Goal: Transaction & Acquisition: Purchase product/service

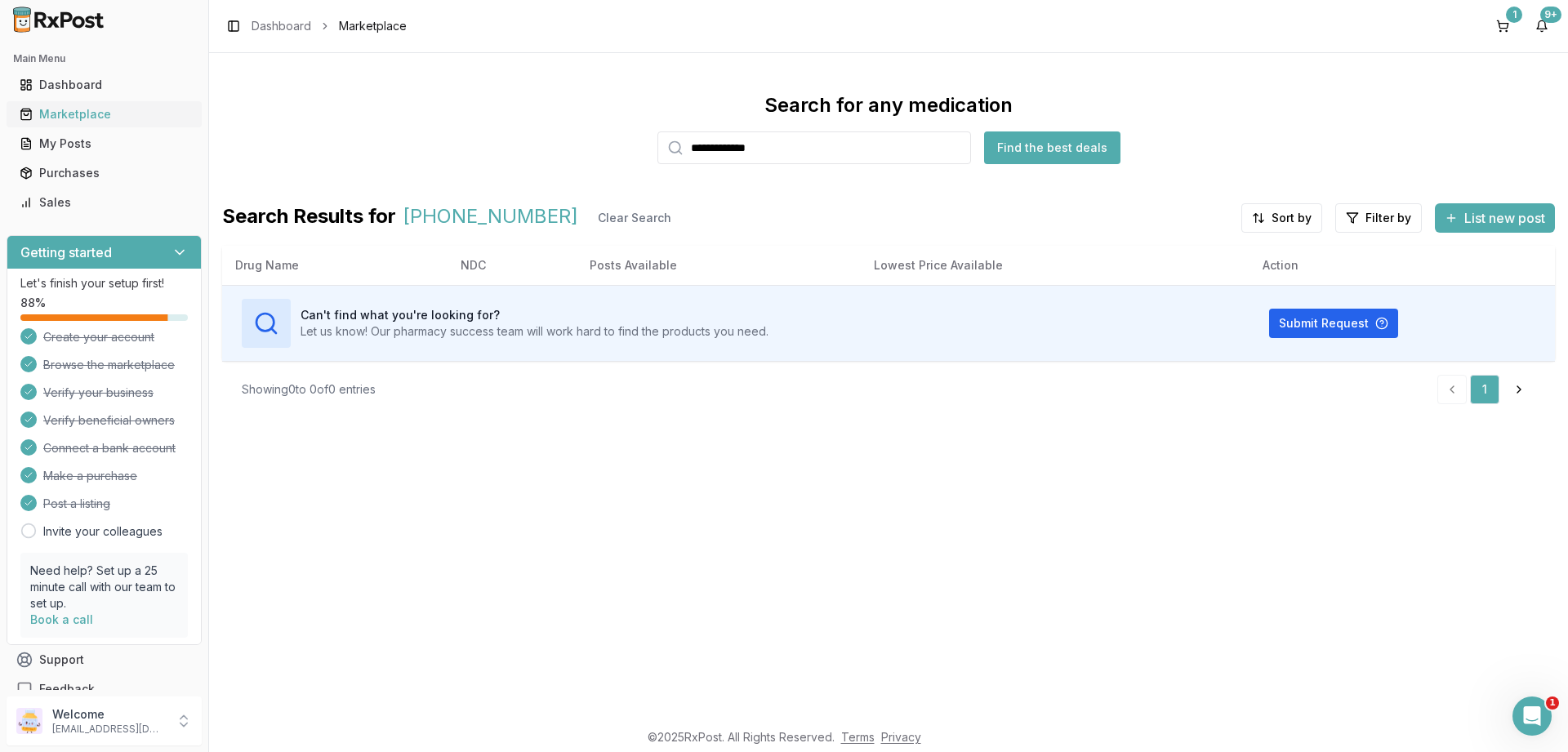
click at [71, 118] on div "Marketplace" at bounding box center [104, 114] width 169 height 16
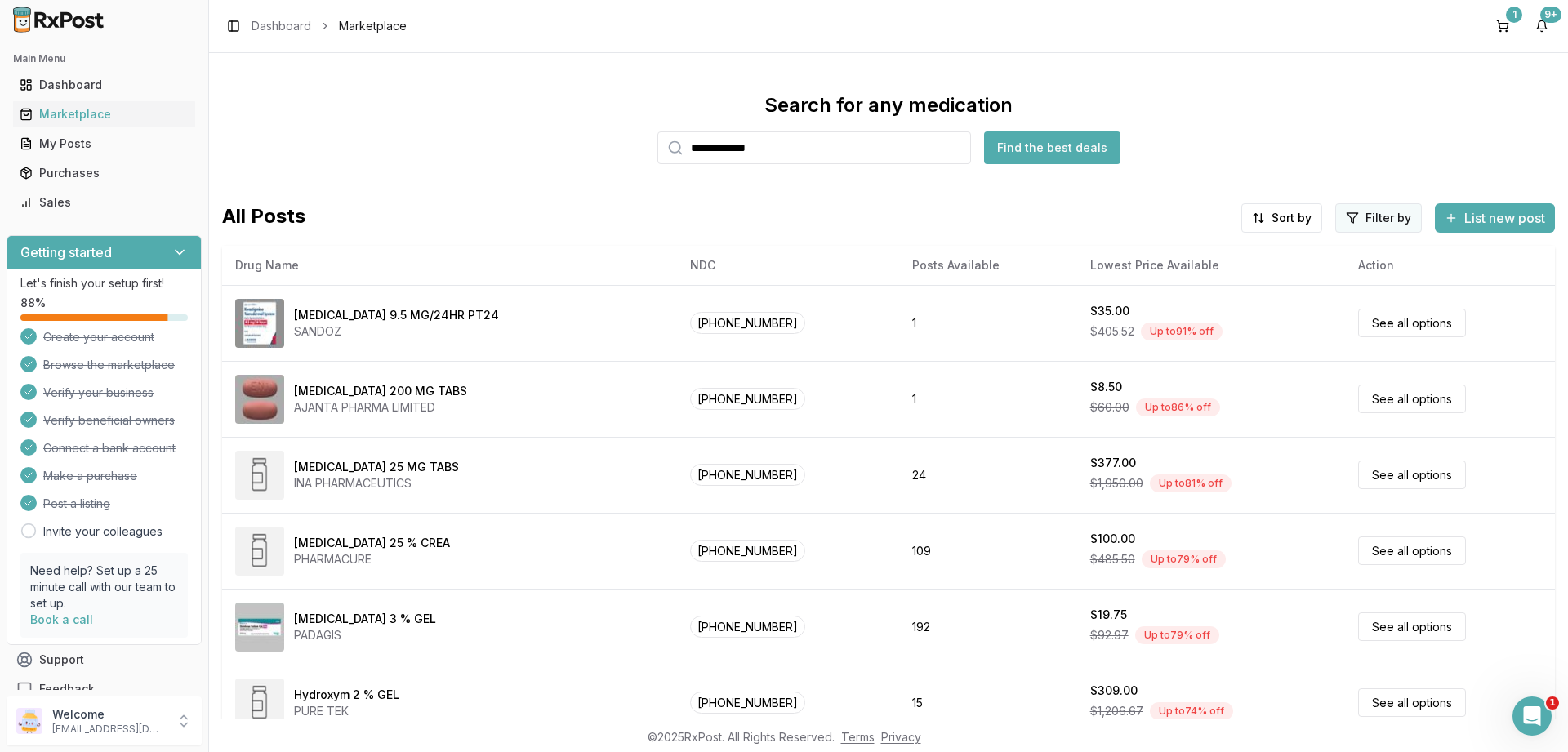
click at [1353, 218] on html "**********" at bounding box center [784, 376] width 1568 height 752
click at [1191, 252] on button "button" at bounding box center [1192, 252] width 13 height 13
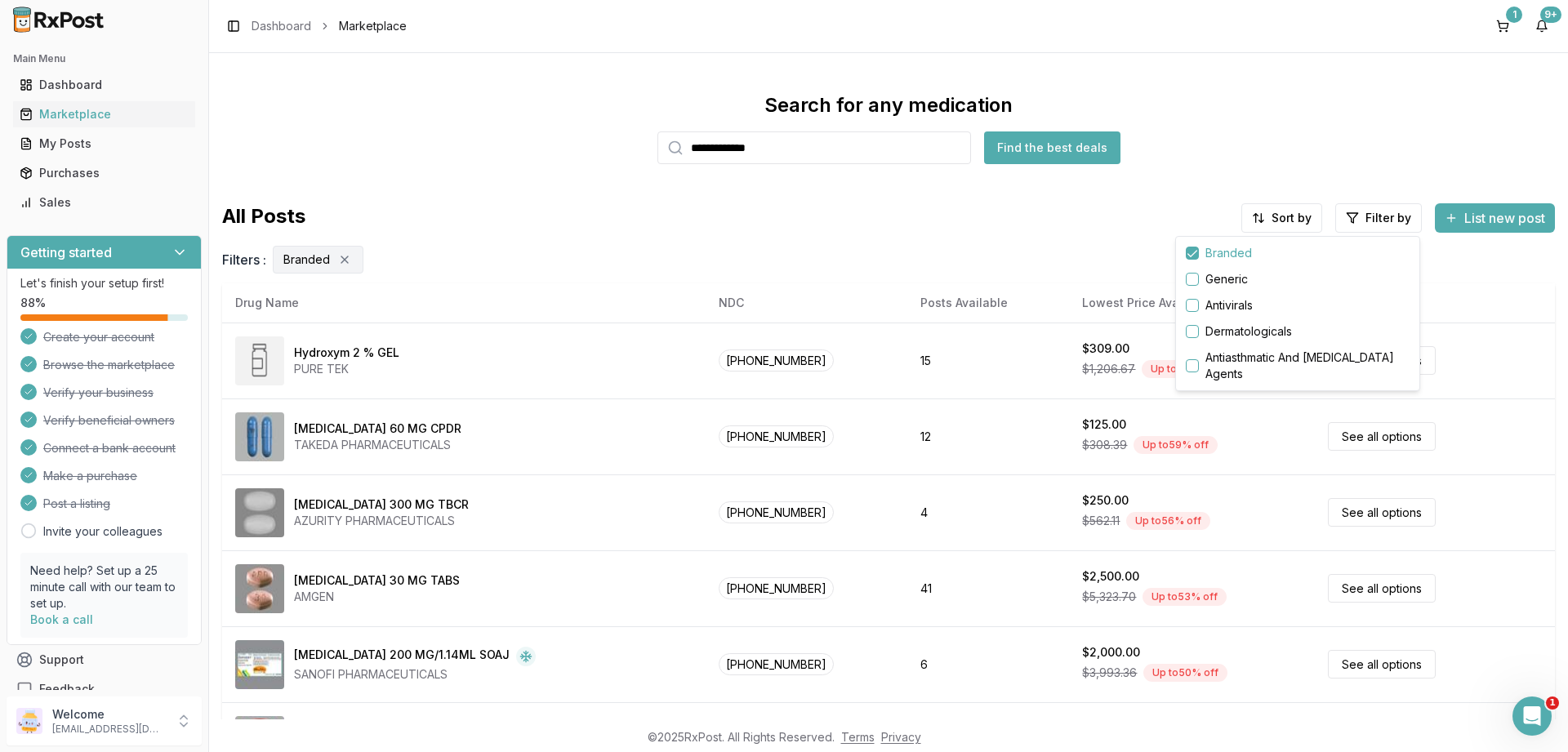
click at [1270, 220] on html "**********" at bounding box center [784, 376] width 1568 height 752
click at [1199, 251] on div "Drug Name" at bounding box center [1240, 252] width 155 height 26
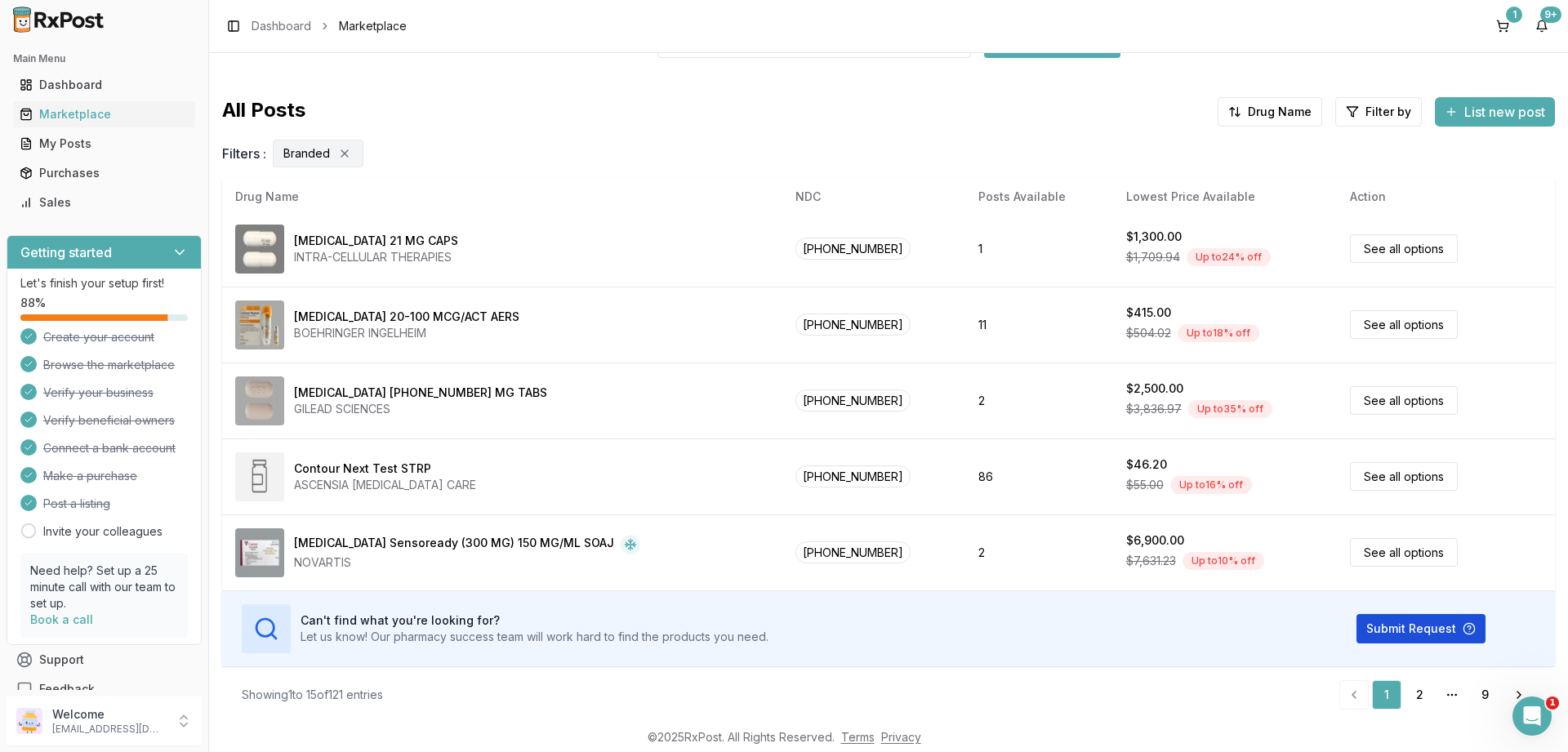
scroll to position [109, 0]
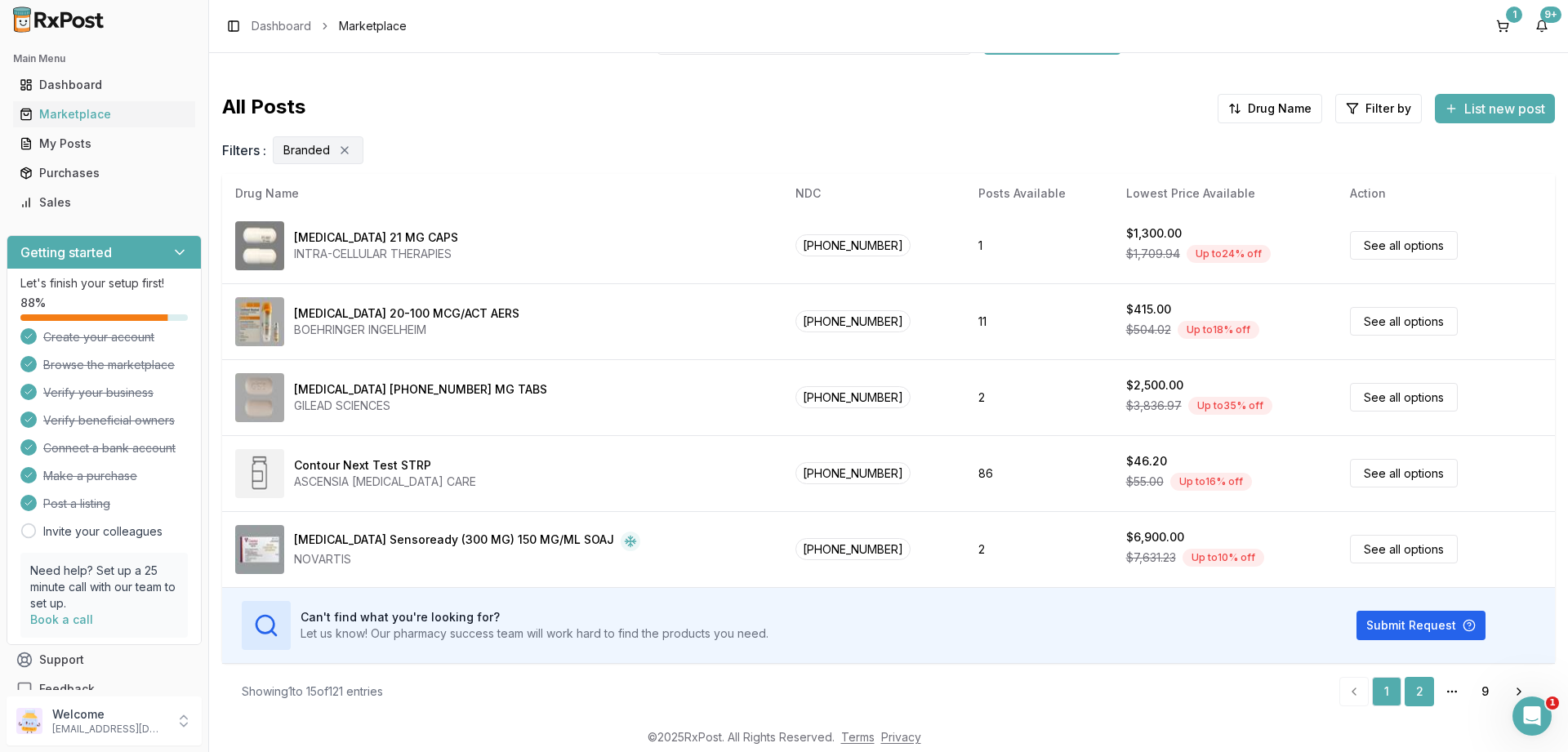
click at [1419, 689] on link "2" at bounding box center [1419, 691] width 29 height 29
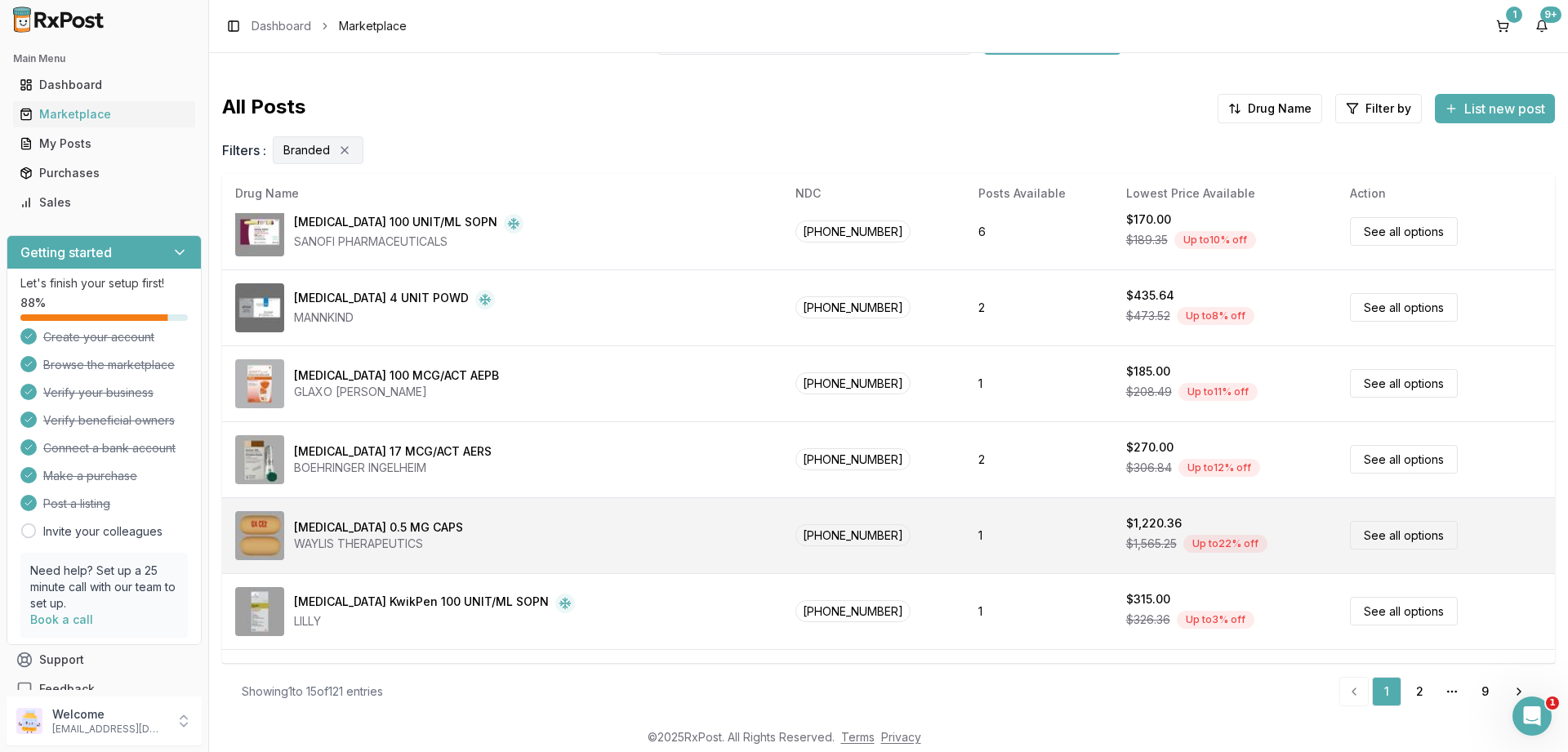
scroll to position [0, 0]
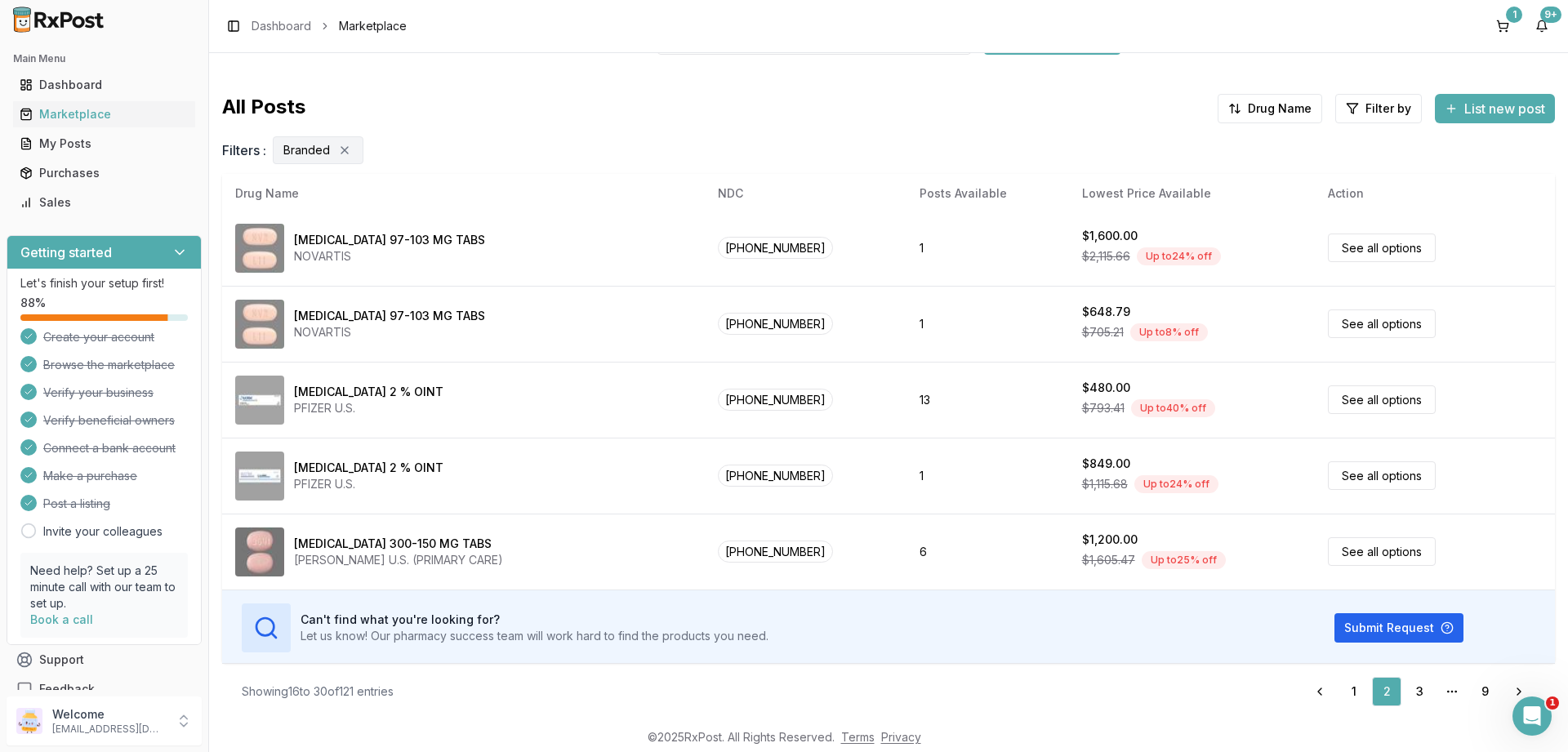
scroll to position [764, 0]
click at [1416, 689] on link "3" at bounding box center [1419, 691] width 29 height 29
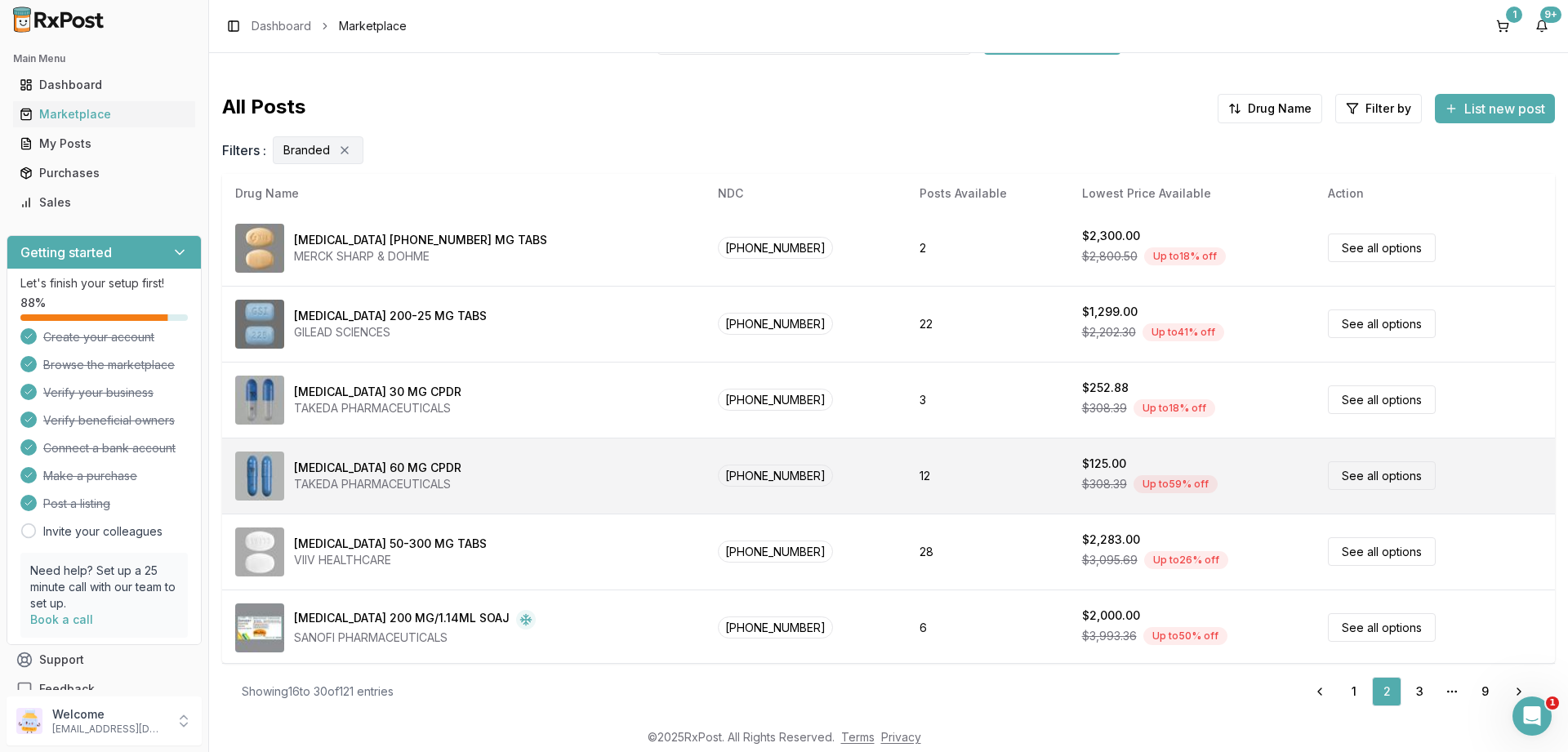
scroll to position [0, 0]
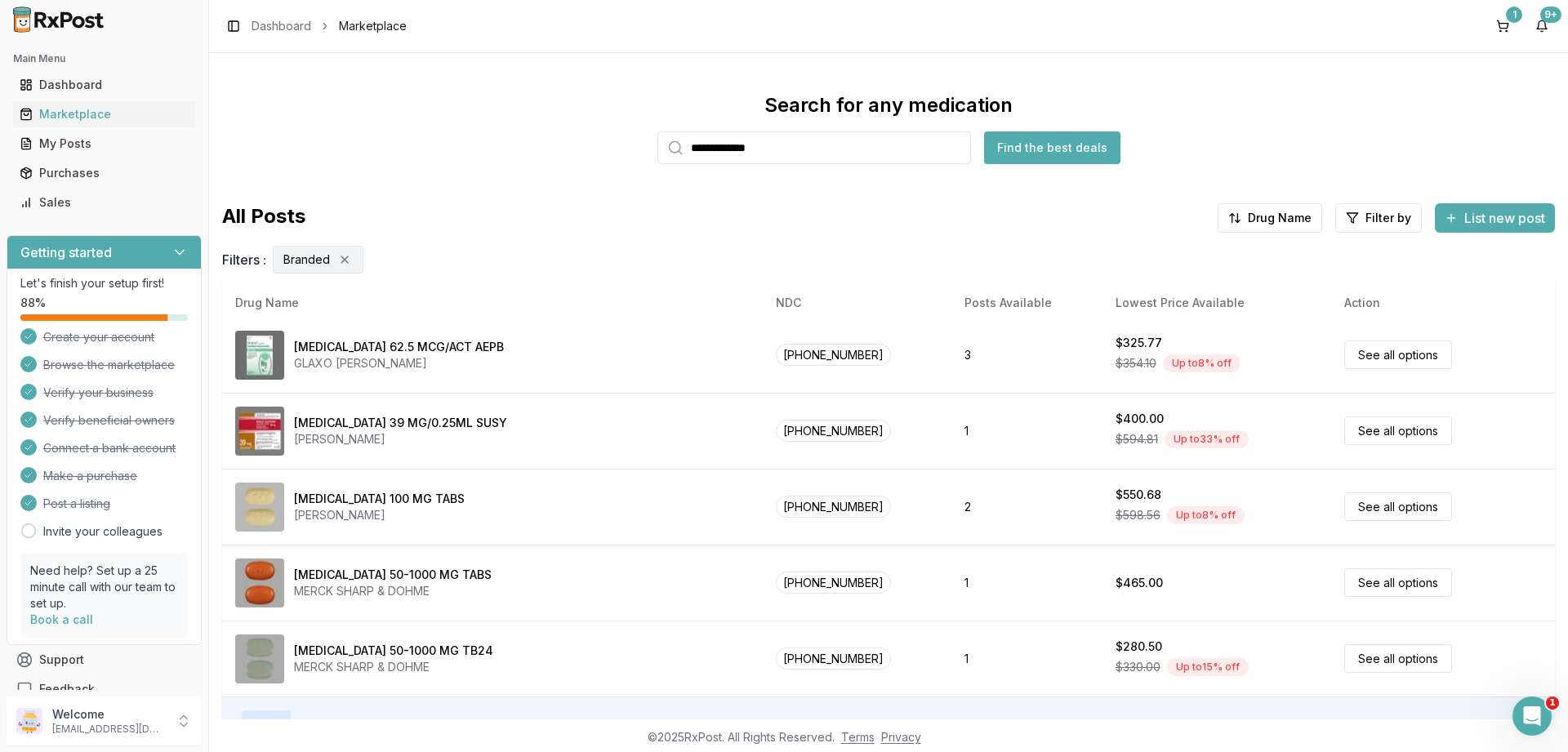
scroll to position [109, 0]
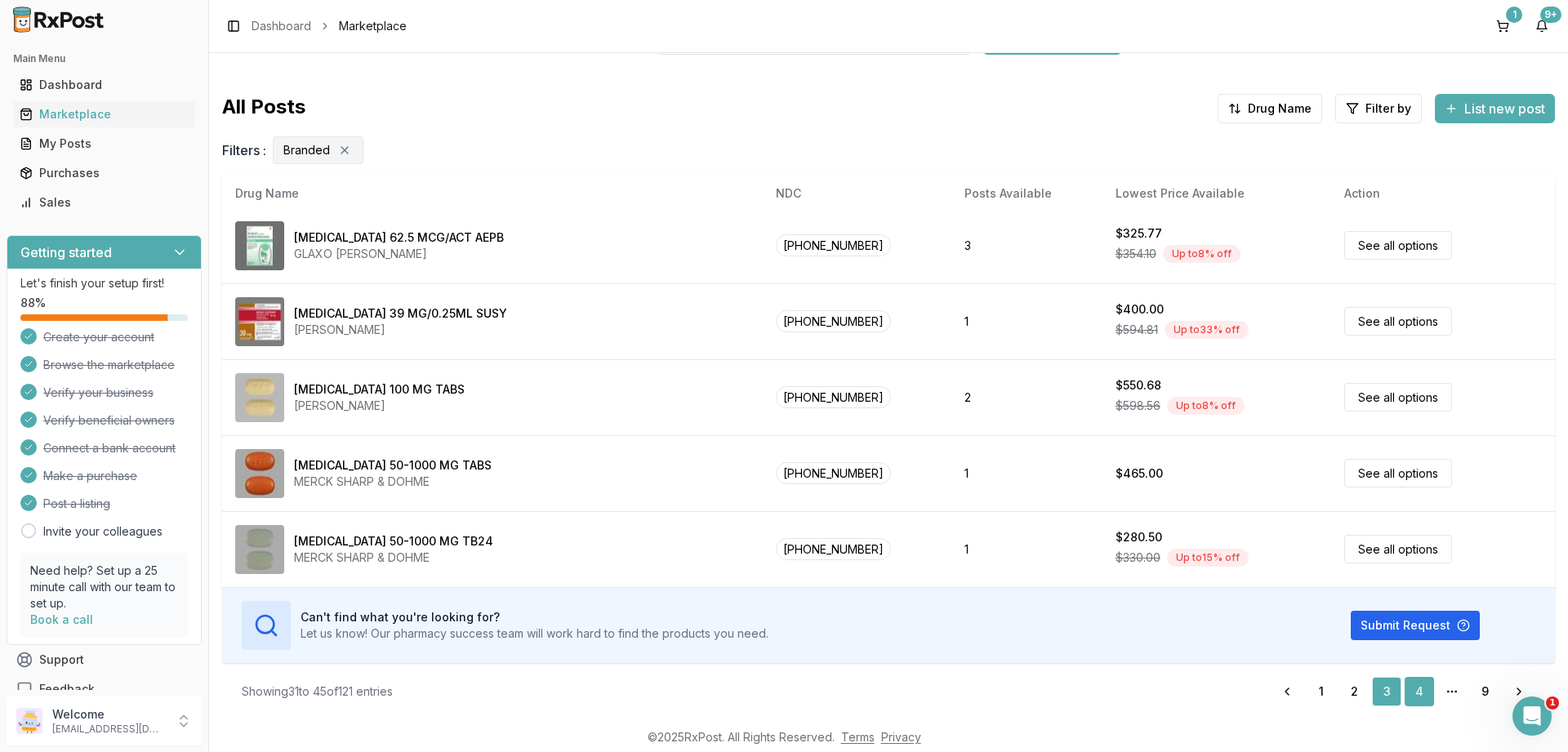
click at [1418, 692] on link "4" at bounding box center [1419, 691] width 29 height 29
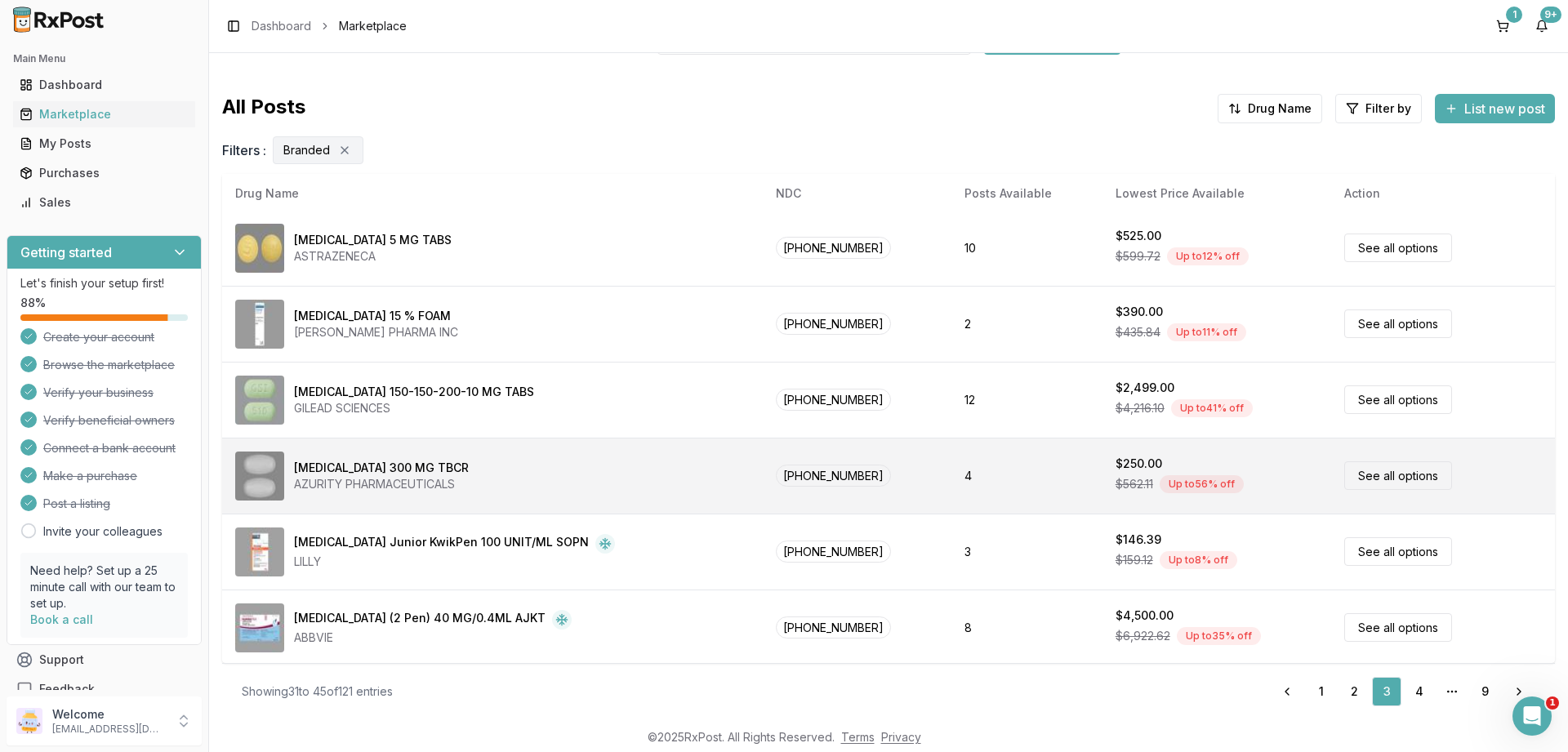
scroll to position [0, 0]
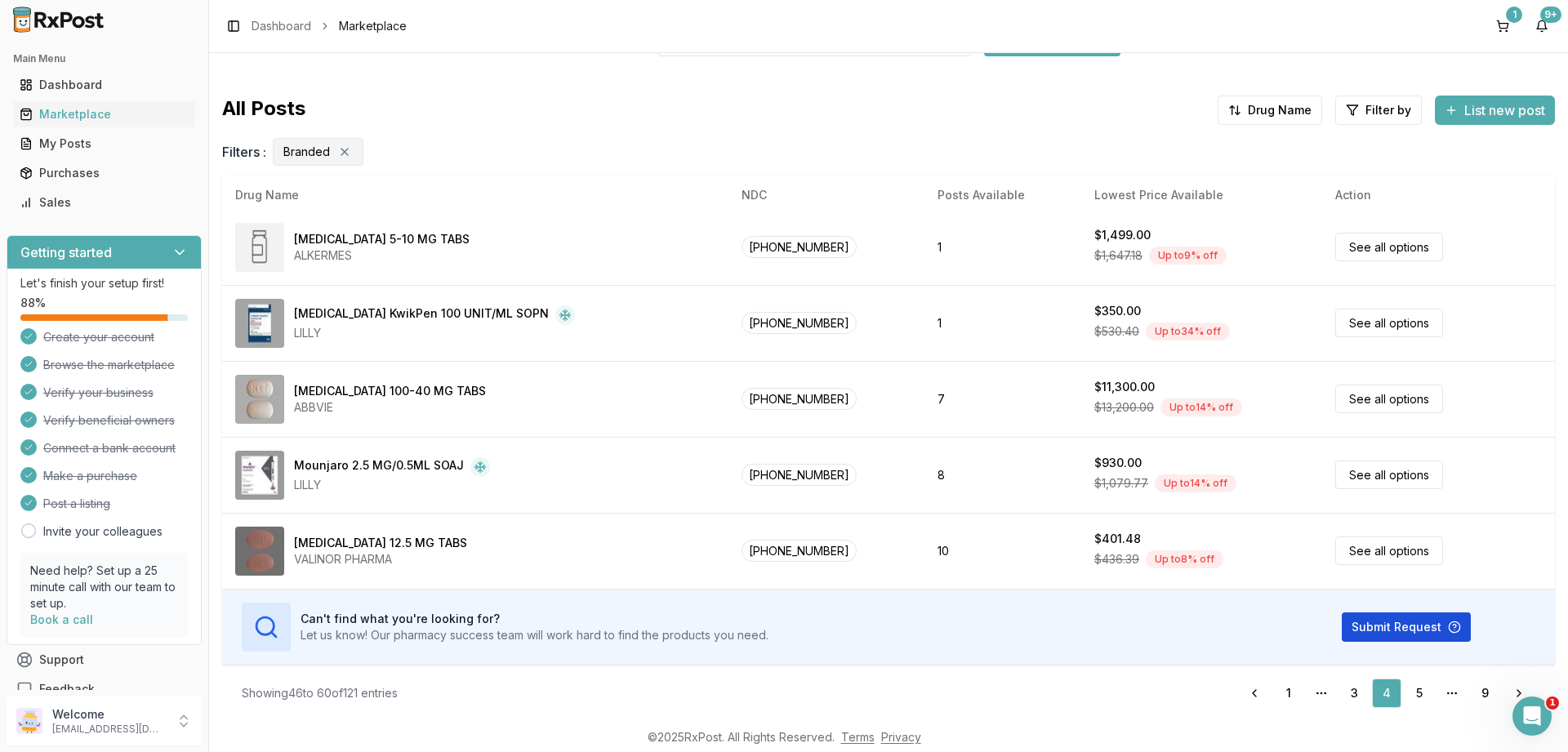
scroll to position [109, 0]
click at [1420, 689] on link "5" at bounding box center [1419, 691] width 29 height 29
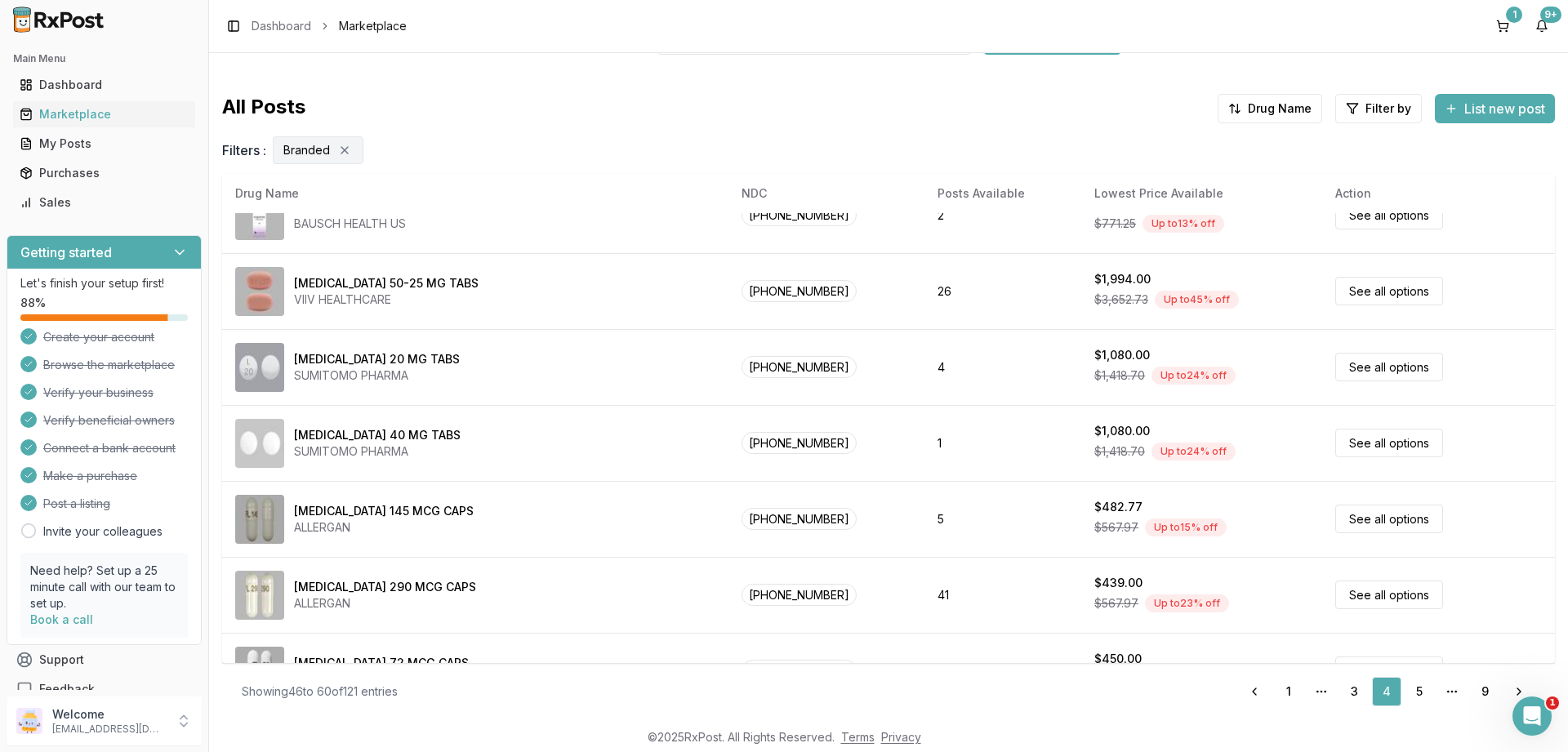
scroll to position [79, 0]
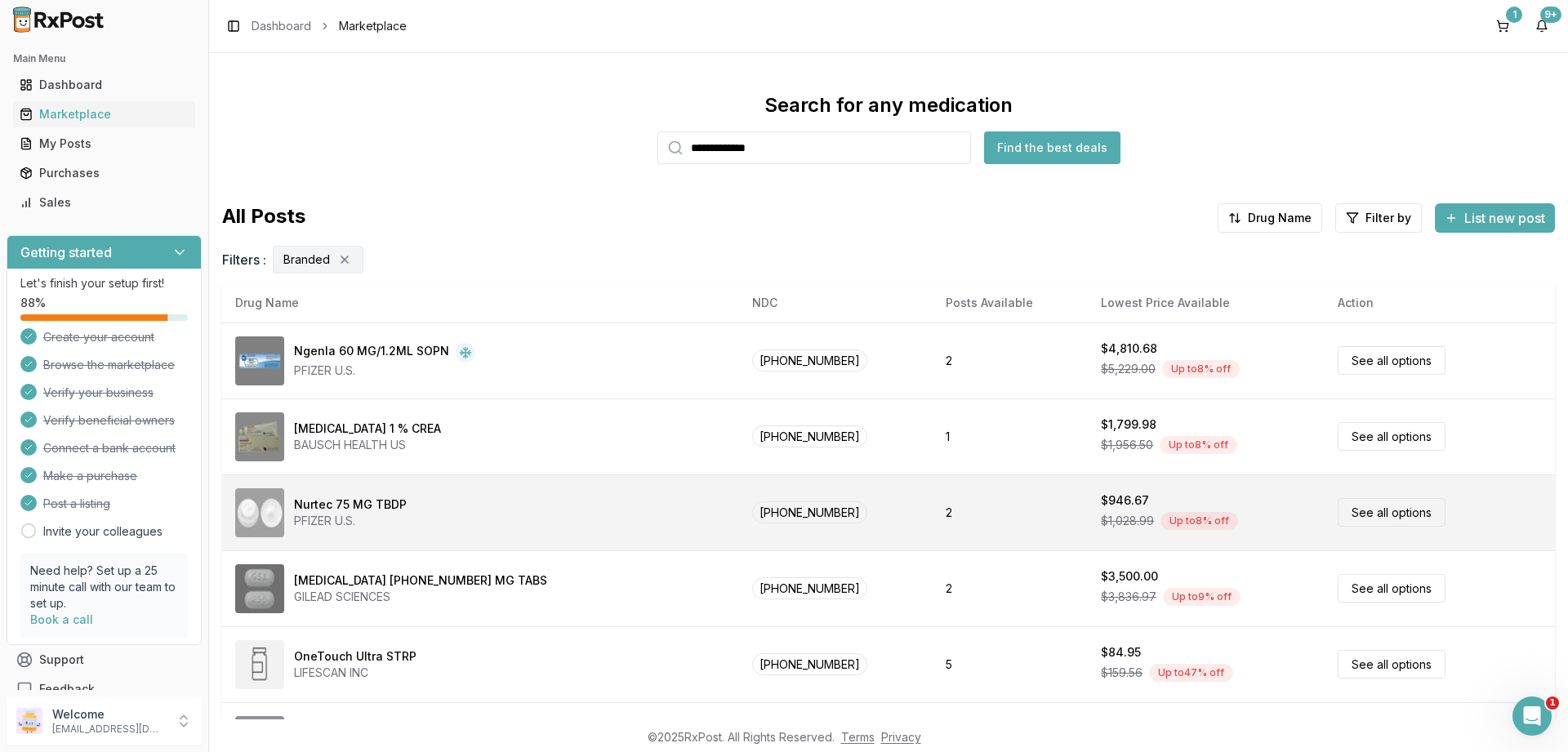
click at [1361, 509] on link "See all options" at bounding box center [1391, 512] width 108 height 28
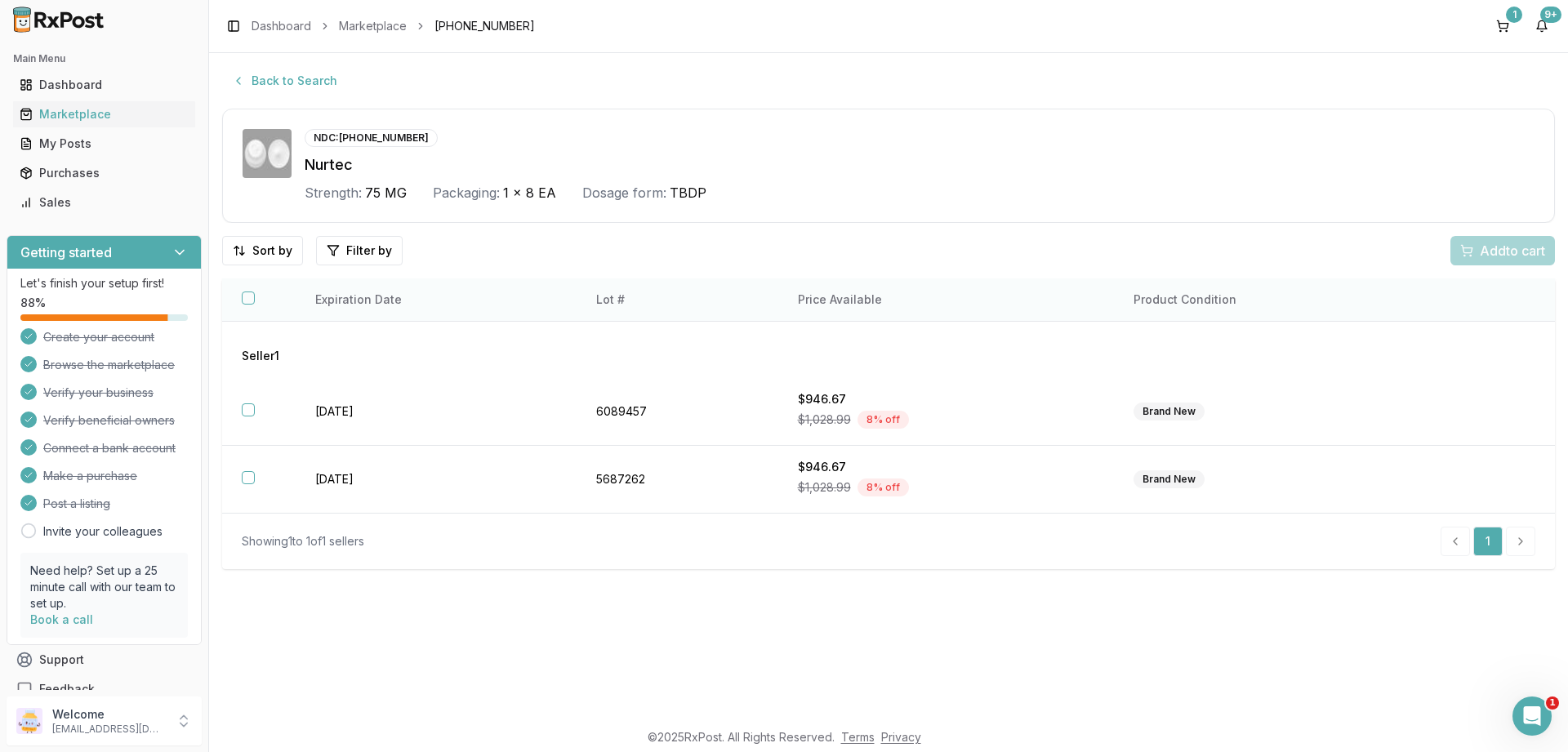
click at [253, 300] on button "button" at bounding box center [248, 298] width 13 height 13
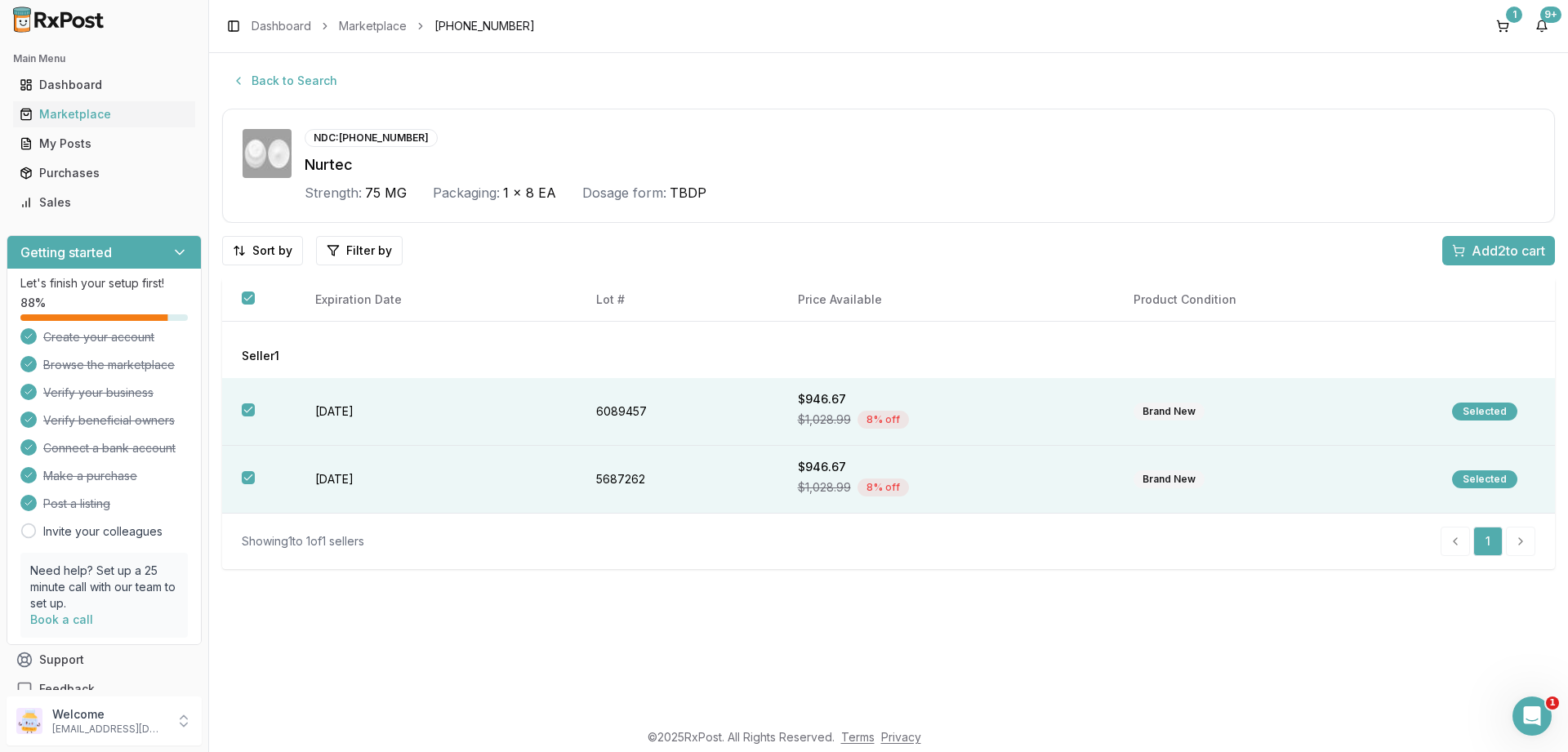
click at [1493, 254] on span "Add 2 to cart" at bounding box center [1508, 251] width 74 height 20
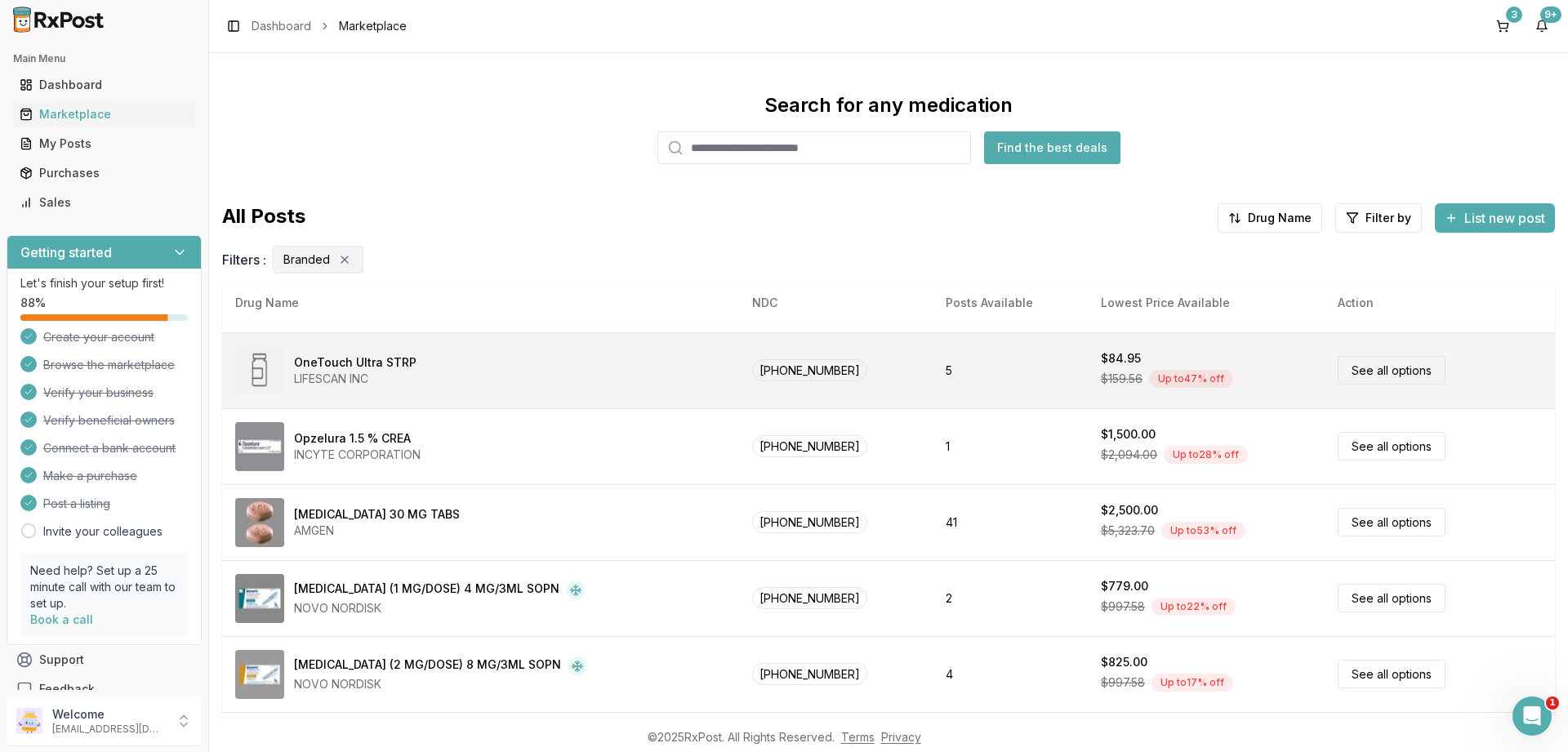
scroll to position [392, 0]
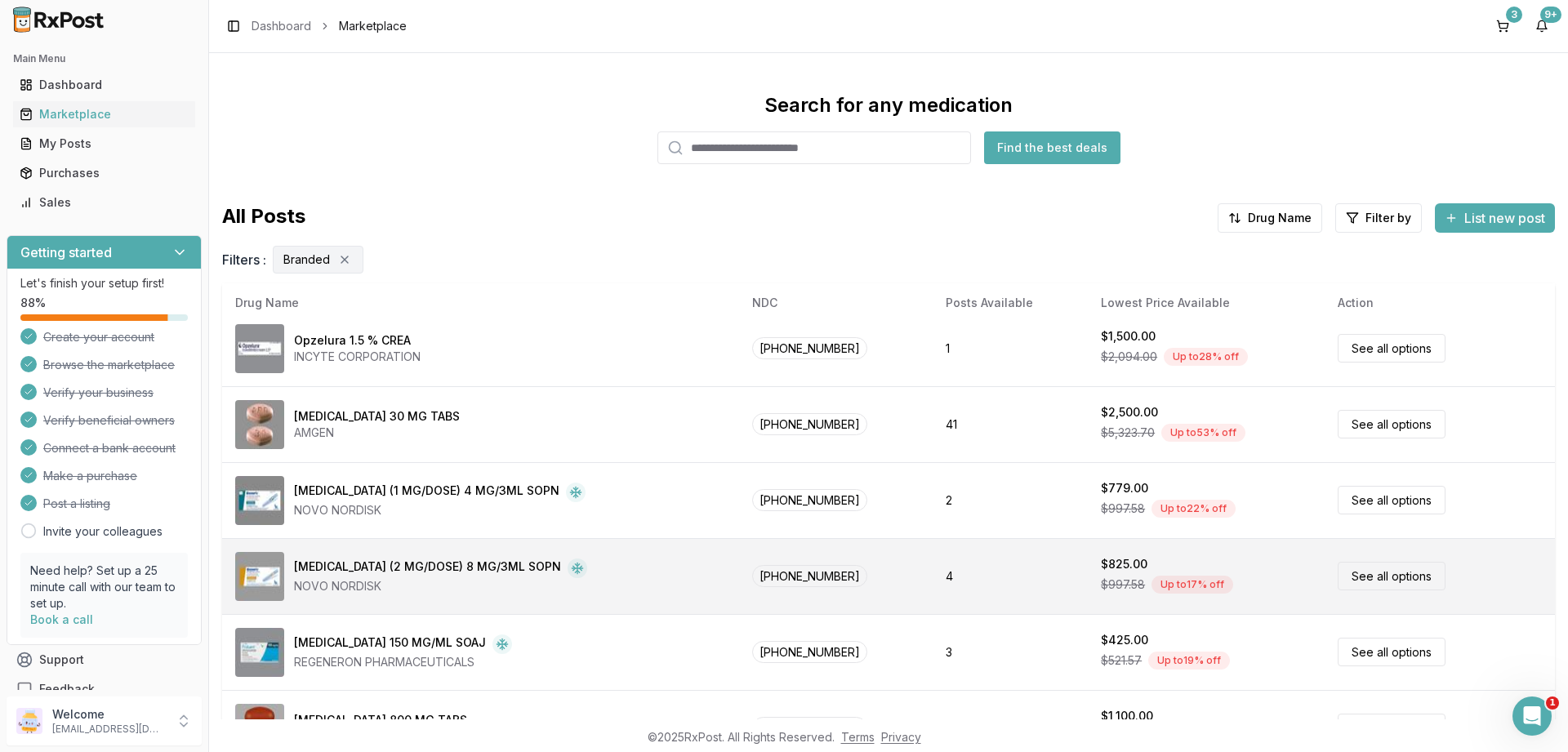
click at [1367, 572] on link "See all options" at bounding box center [1391, 576] width 108 height 28
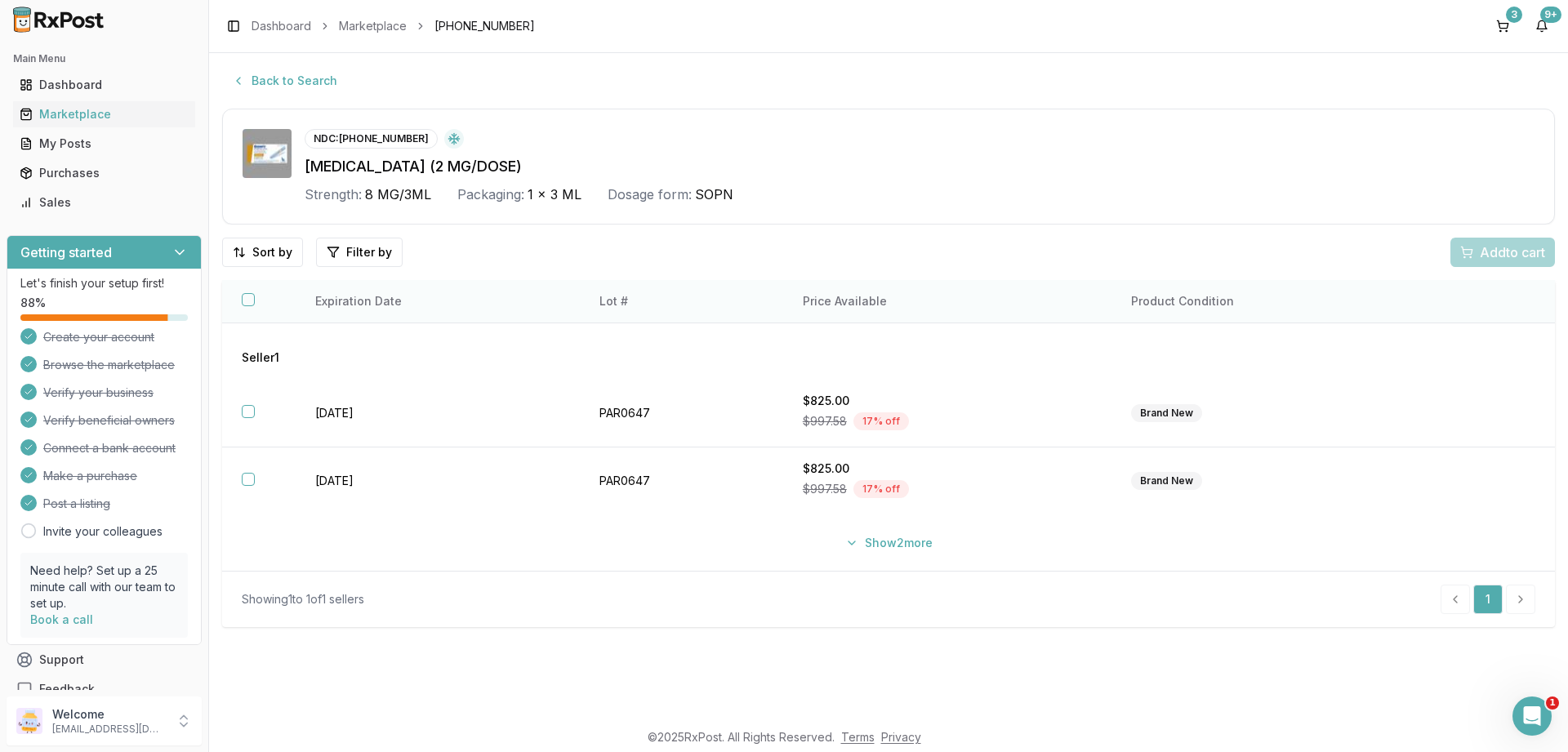
click at [250, 300] on button "button" at bounding box center [248, 300] width 13 height 13
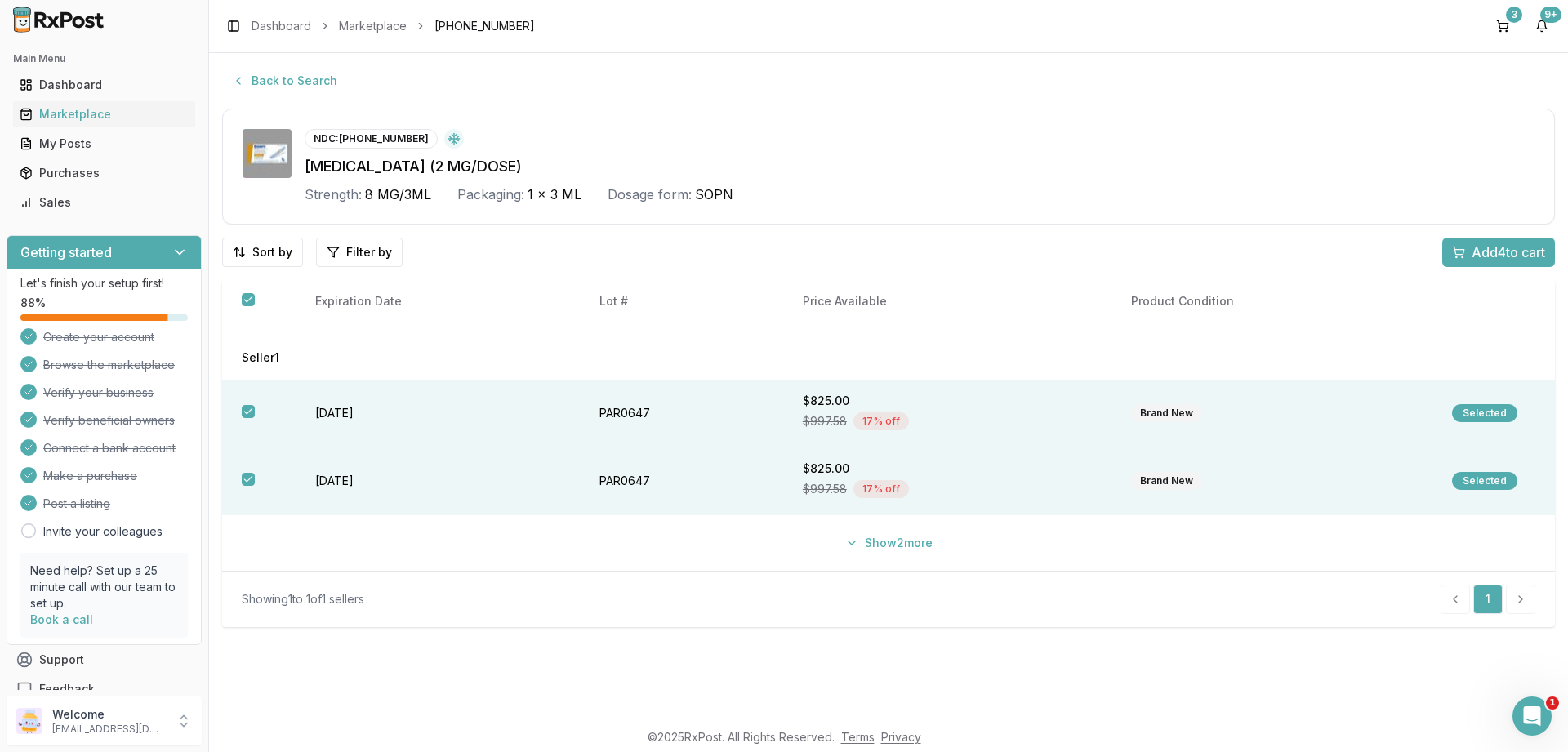
click at [1484, 252] on span "Add 4 to cart" at bounding box center [1508, 252] width 74 height 20
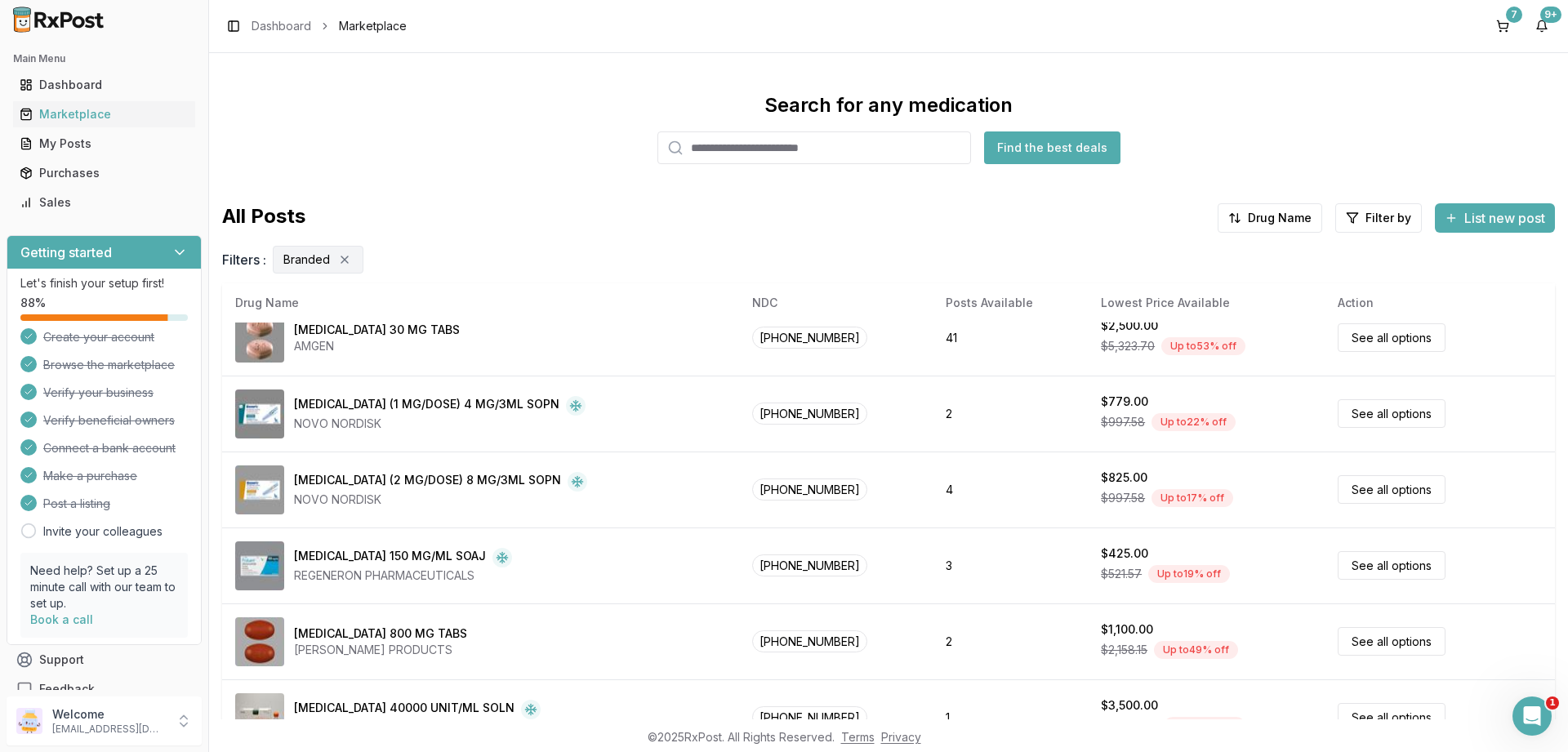
scroll to position [490, 0]
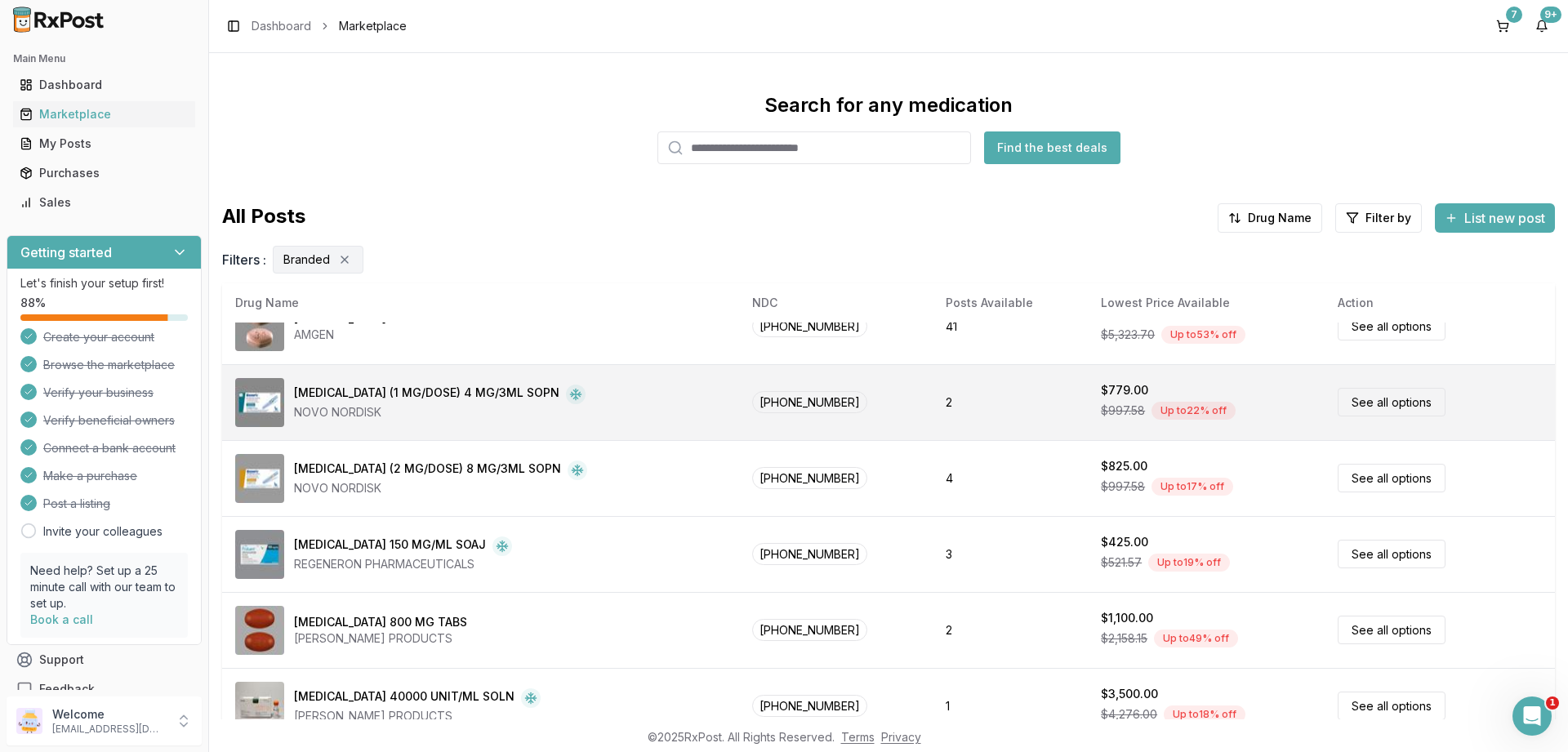
click at [1364, 396] on link "See all options" at bounding box center [1391, 402] width 108 height 28
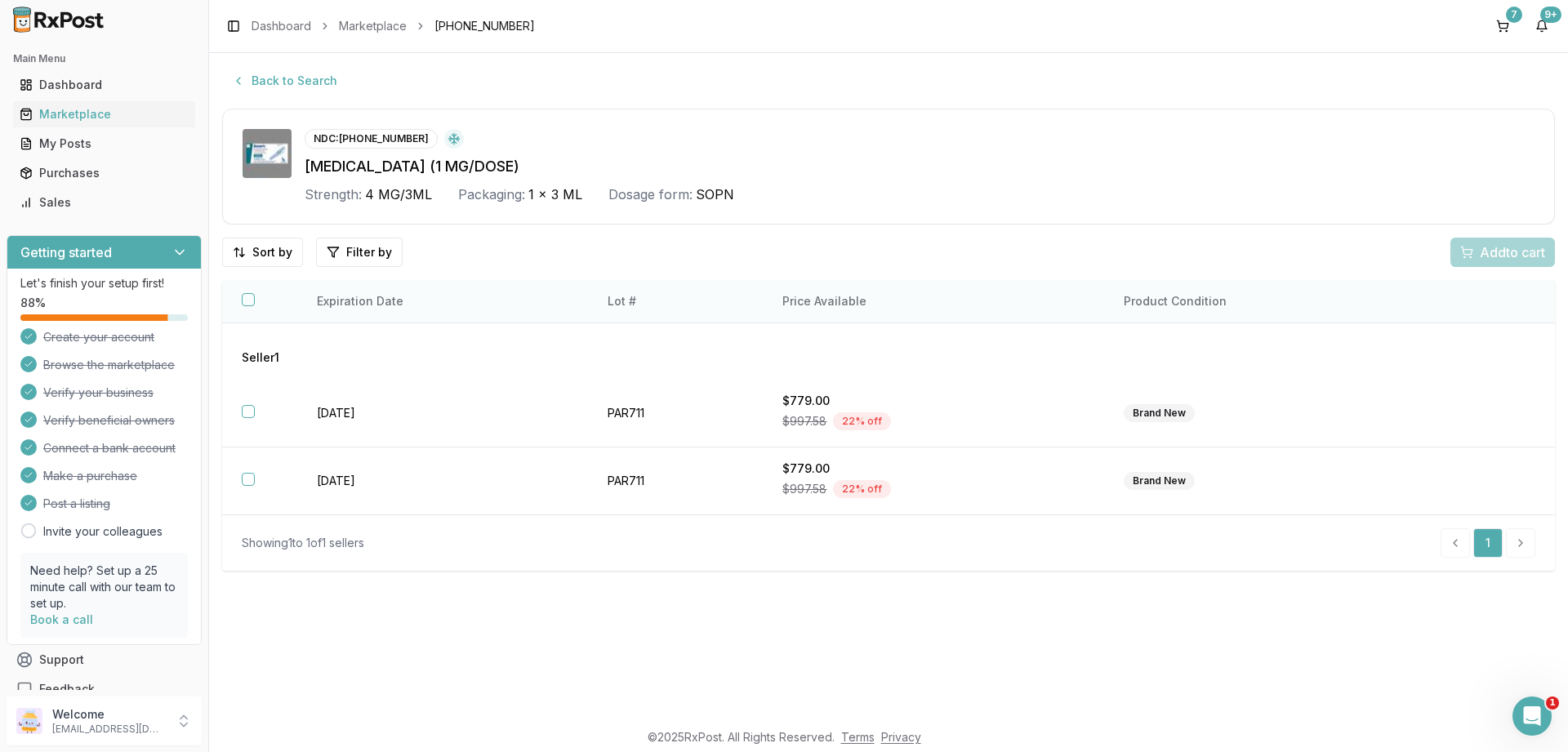
click at [249, 300] on button "button" at bounding box center [248, 300] width 13 height 13
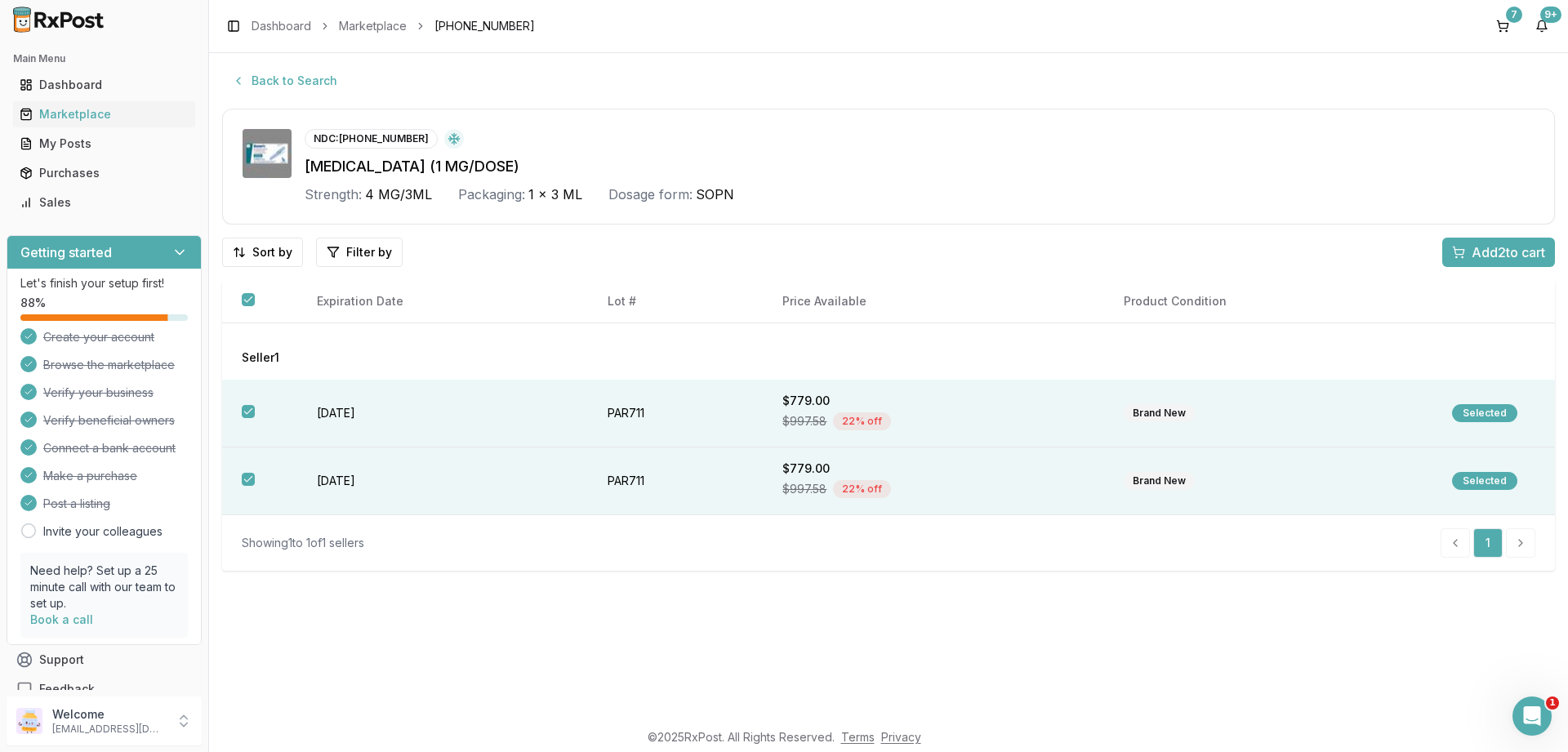
click at [1489, 253] on span "Add 2 to cart" at bounding box center [1508, 252] width 74 height 20
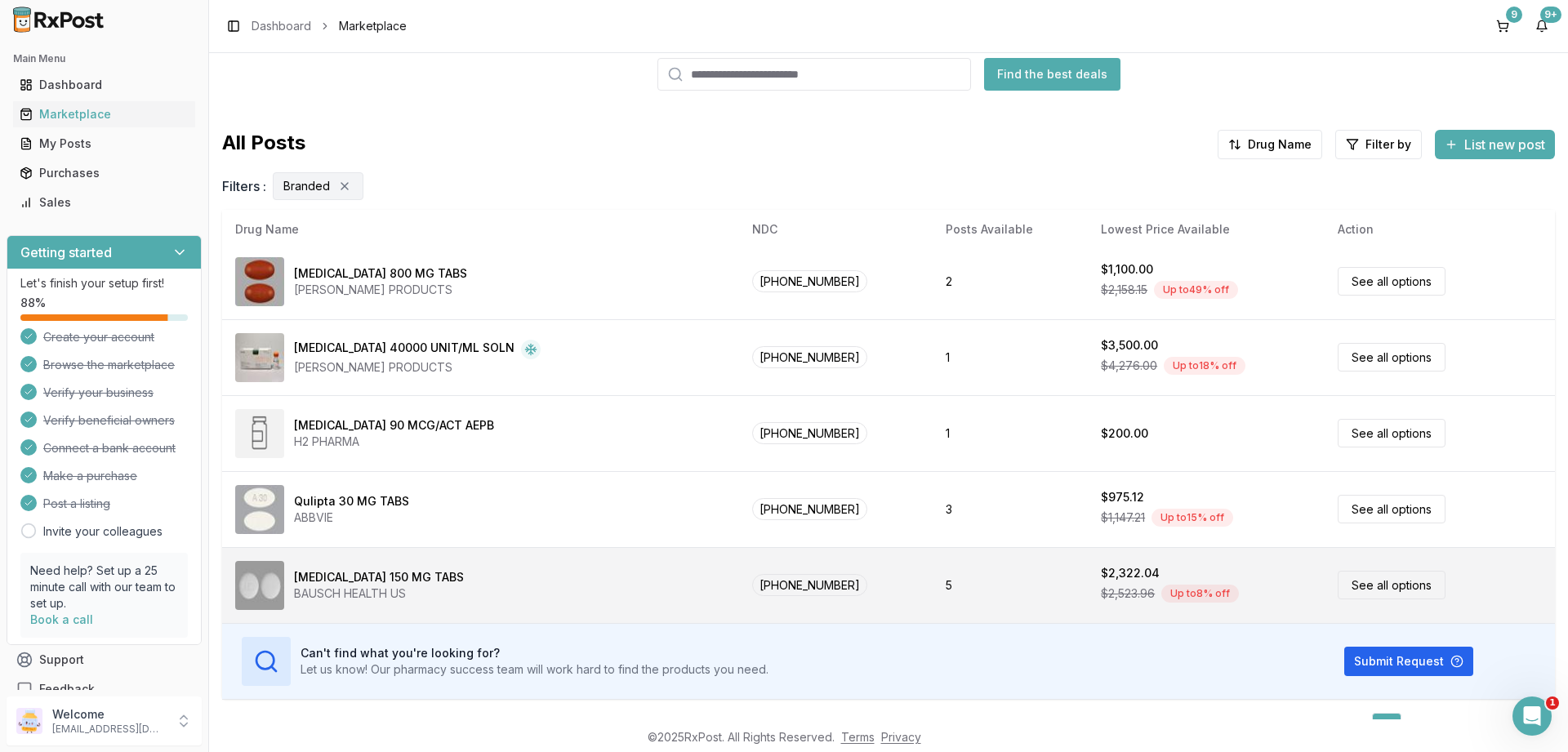
scroll to position [109, 0]
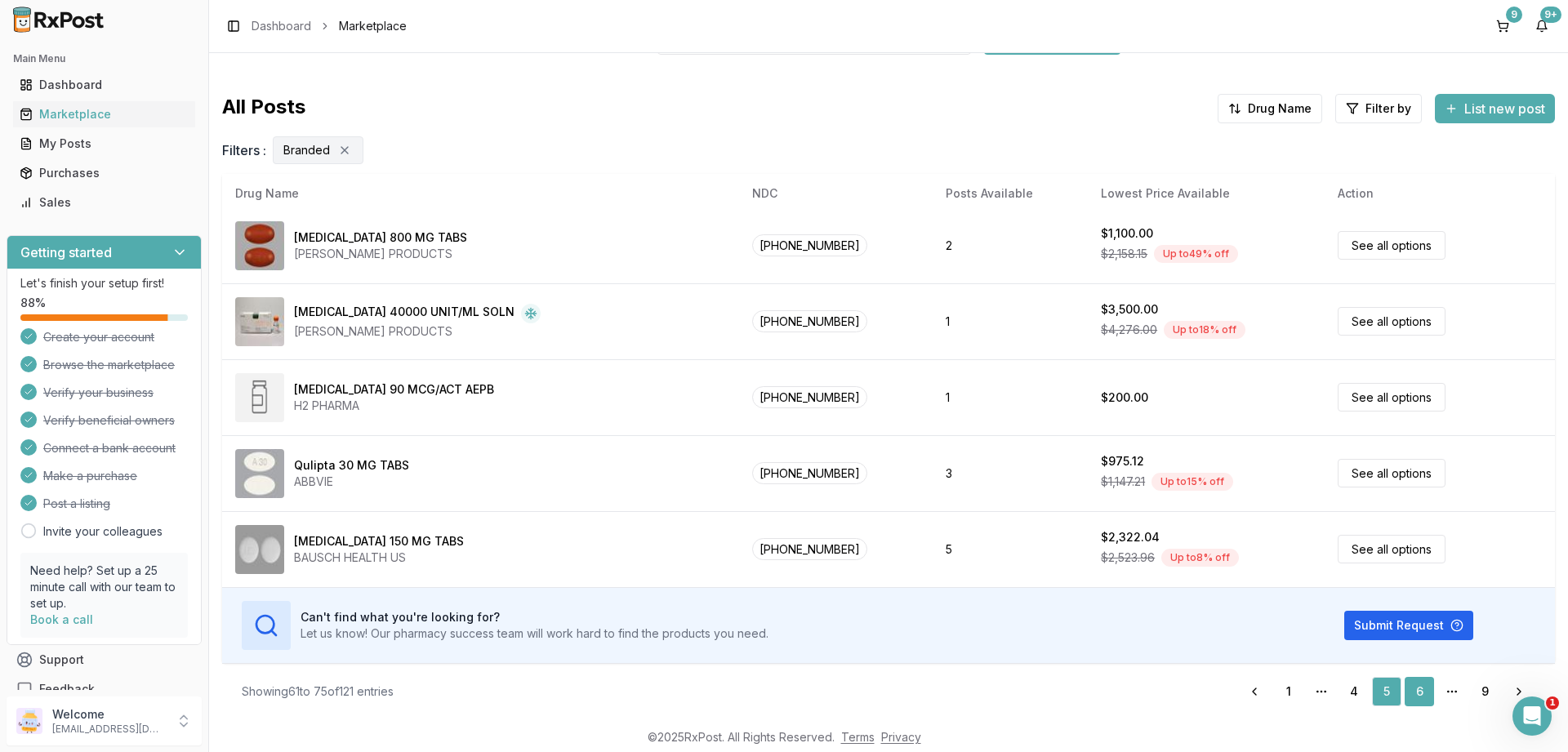
click at [1419, 690] on link "6" at bounding box center [1419, 691] width 29 height 29
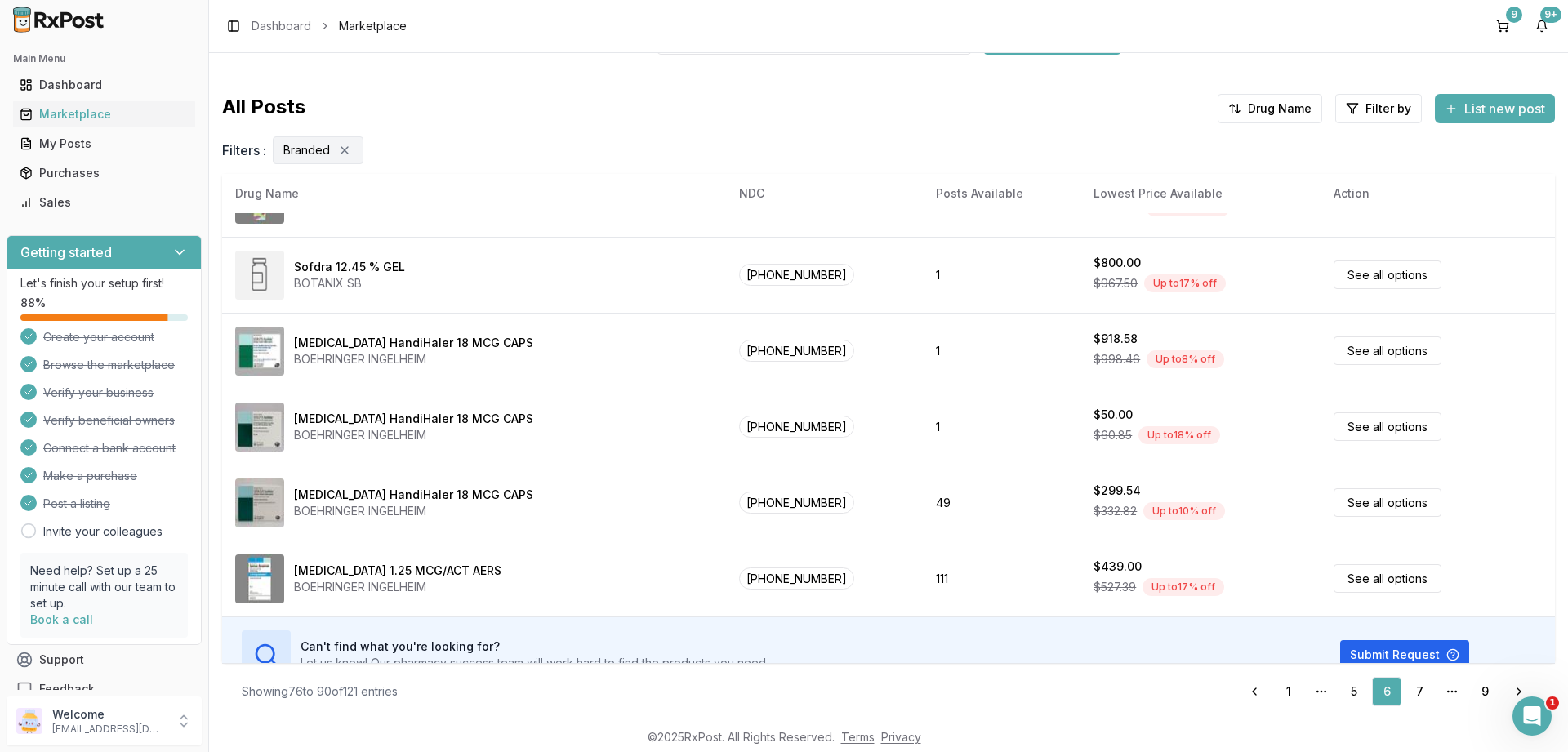
scroll to position [764, 0]
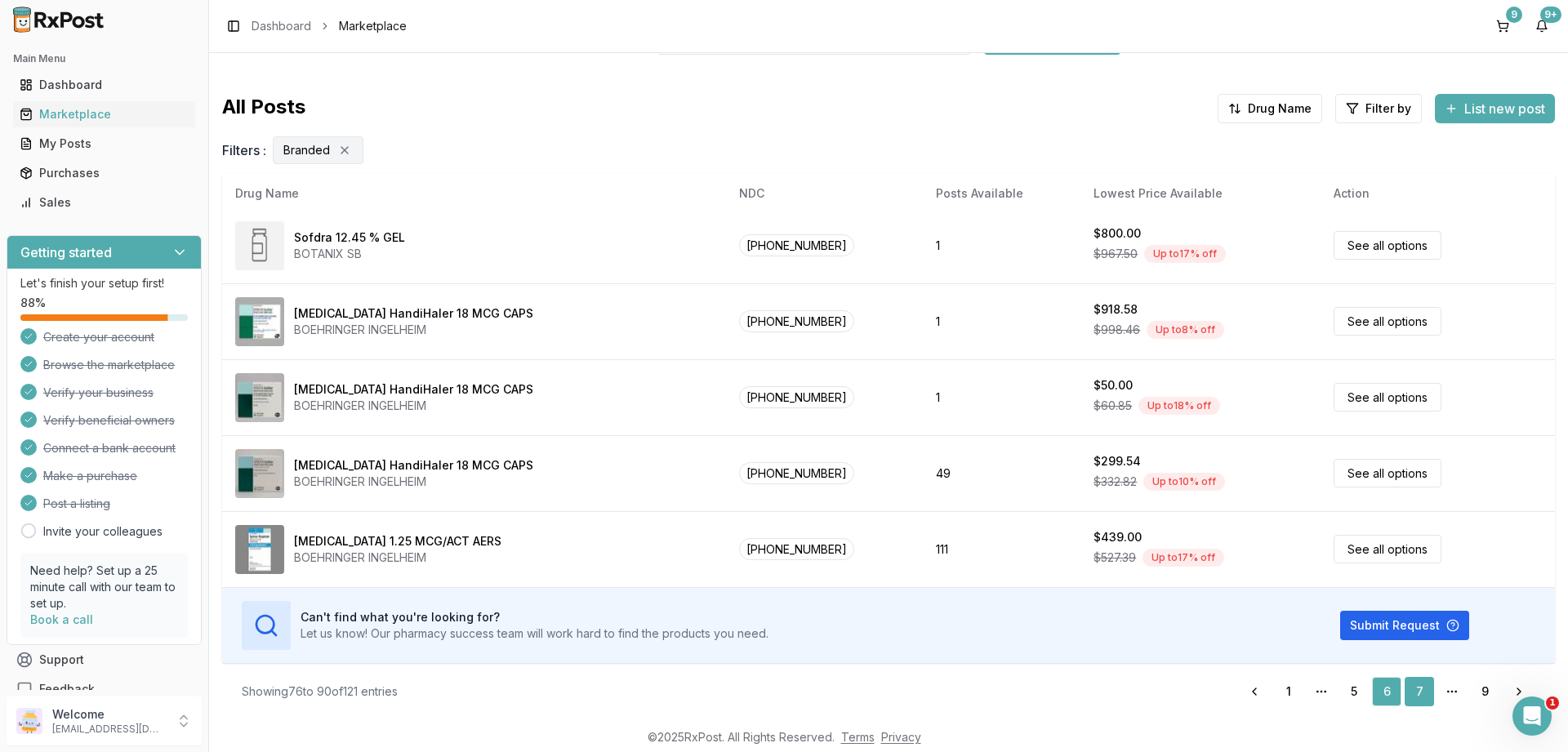
click at [1416, 691] on link "7" at bounding box center [1419, 691] width 29 height 29
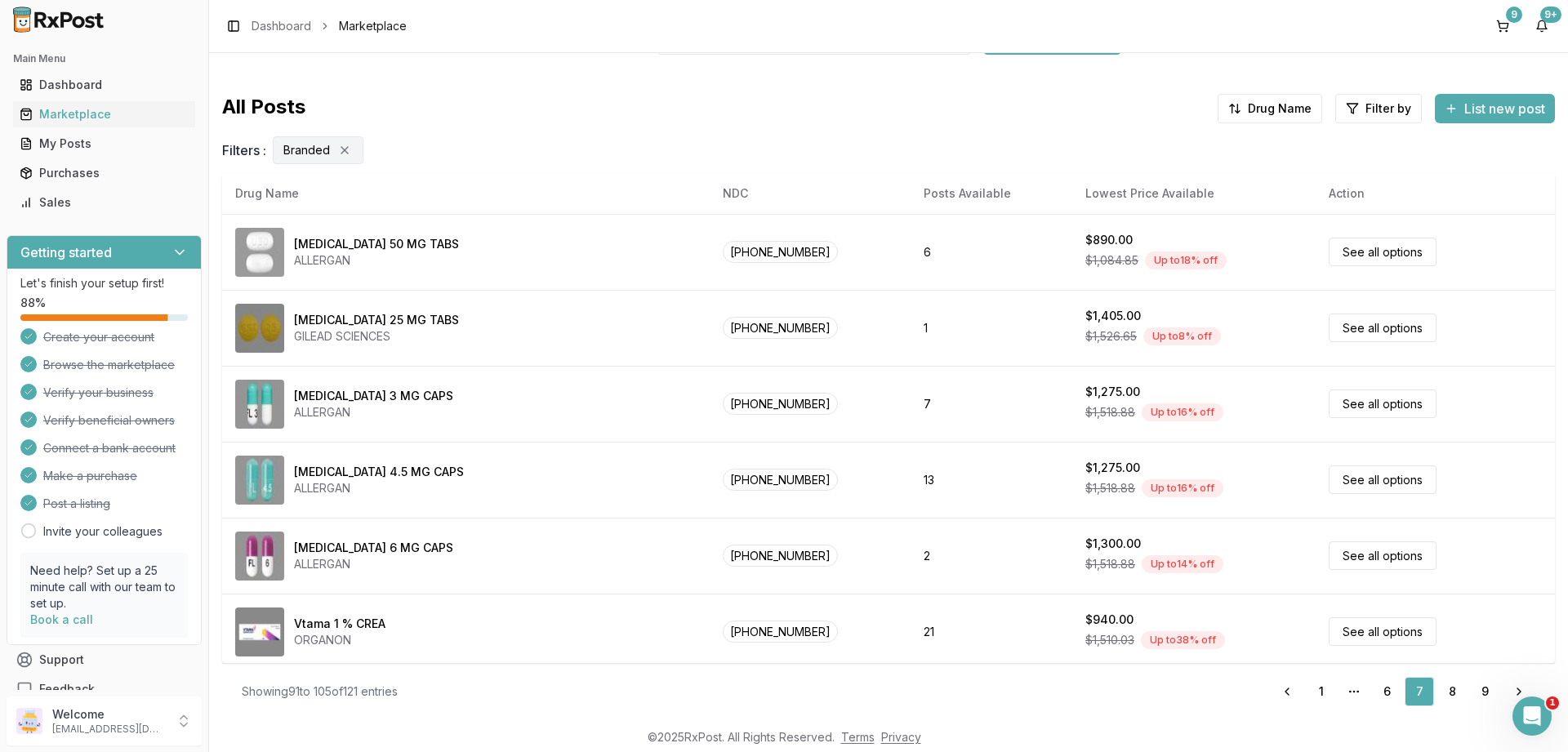
scroll to position [764, 0]
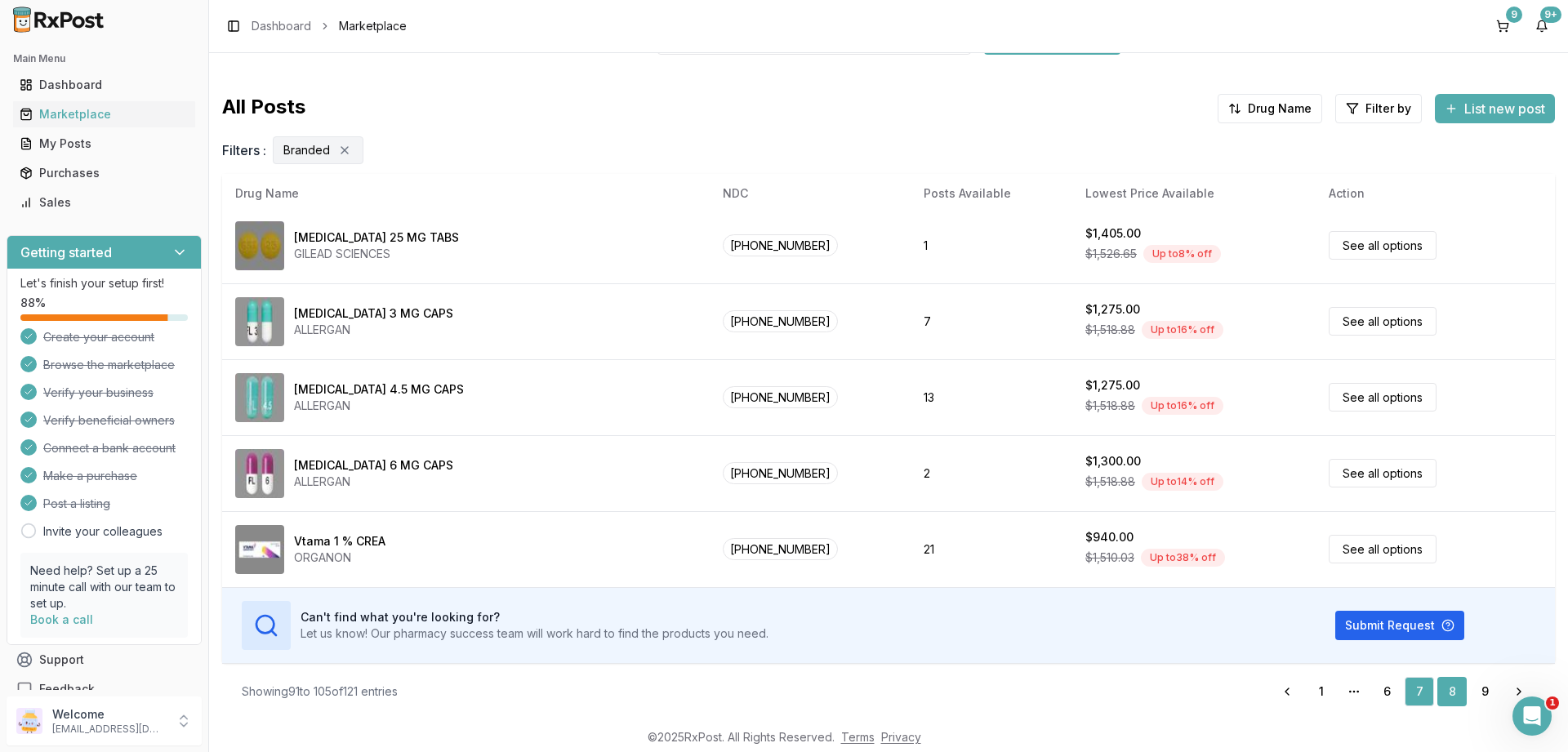
click at [1445, 692] on link "8" at bounding box center [1451, 691] width 29 height 29
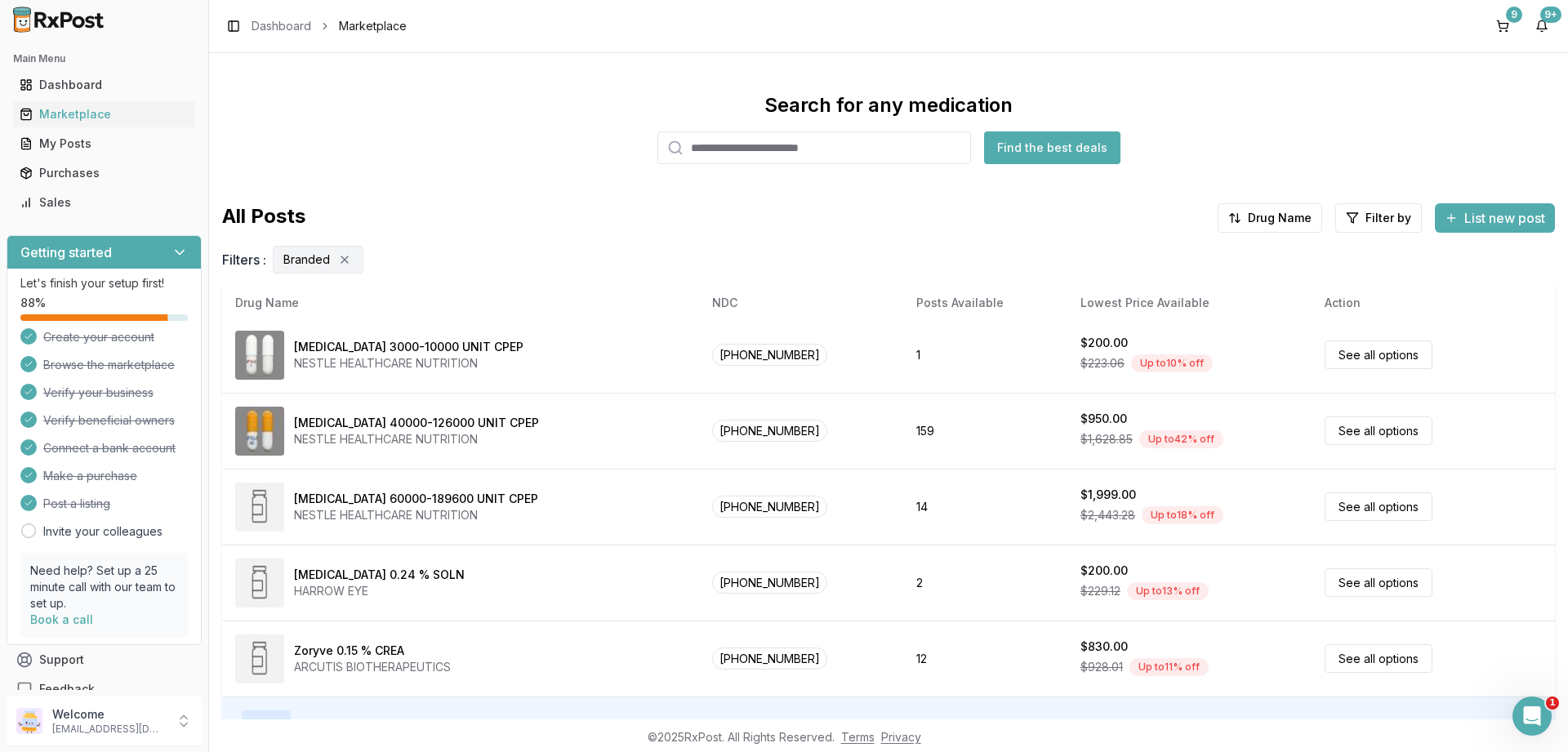
scroll to position [109, 0]
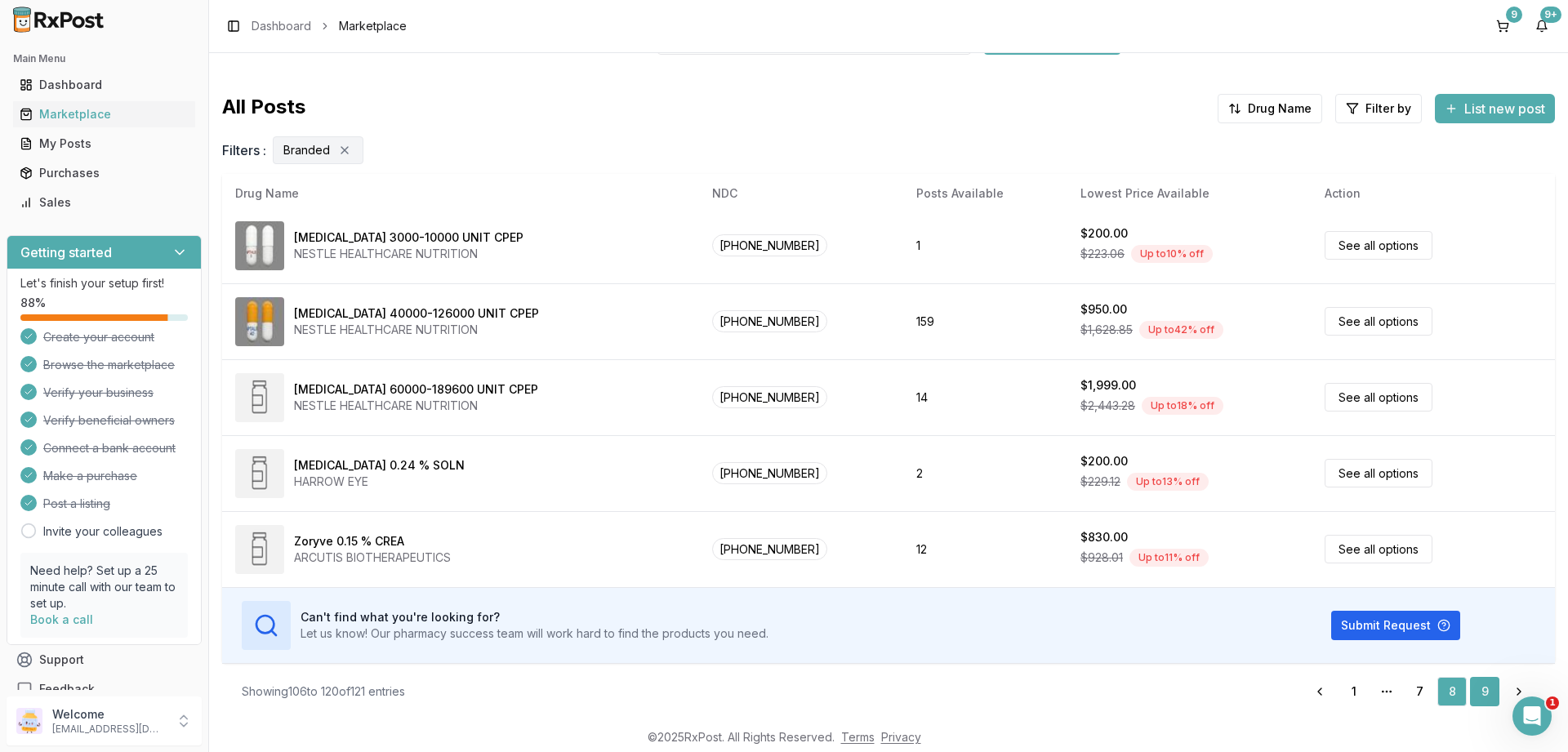
click at [1484, 690] on link "9" at bounding box center [1484, 691] width 29 height 29
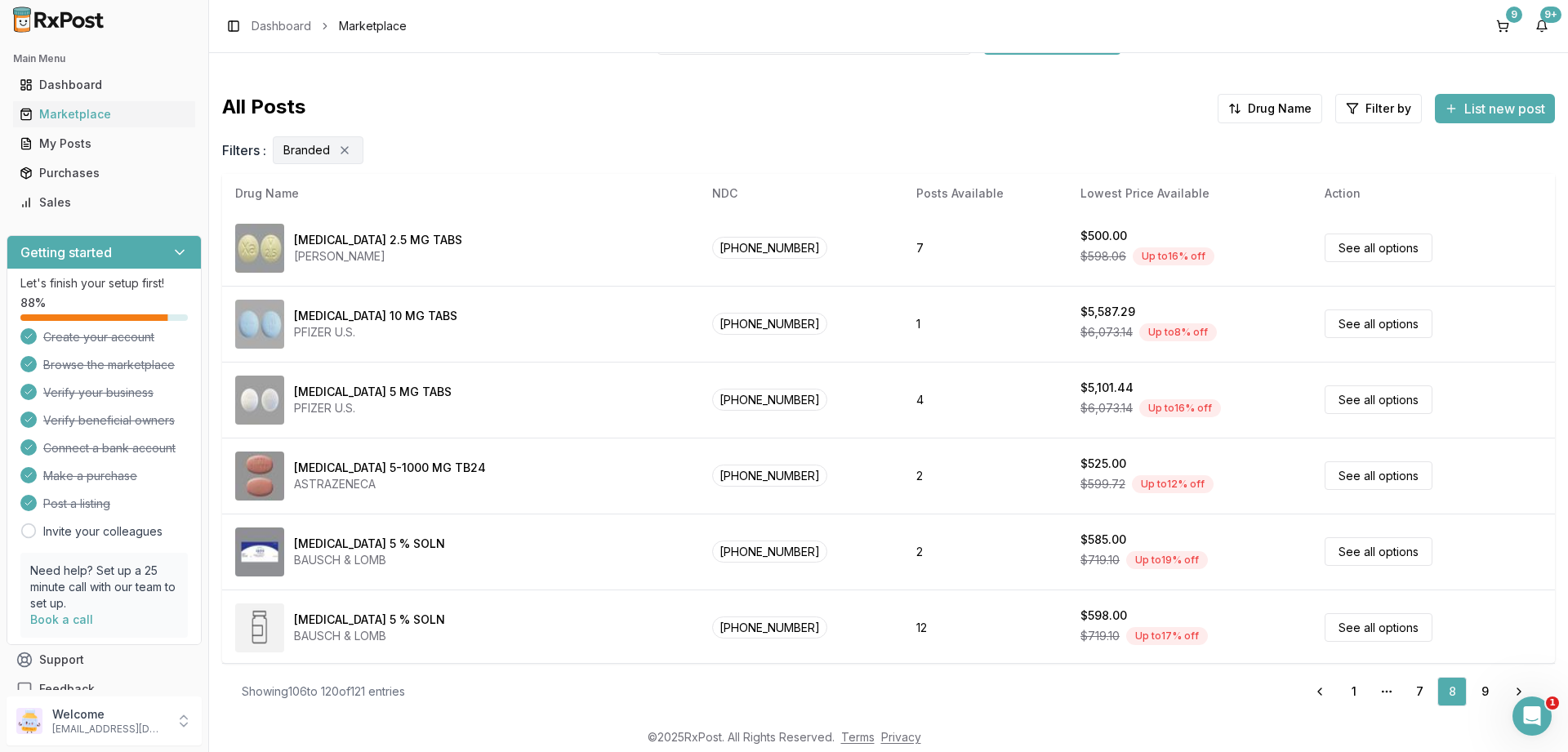
scroll to position [0, 0]
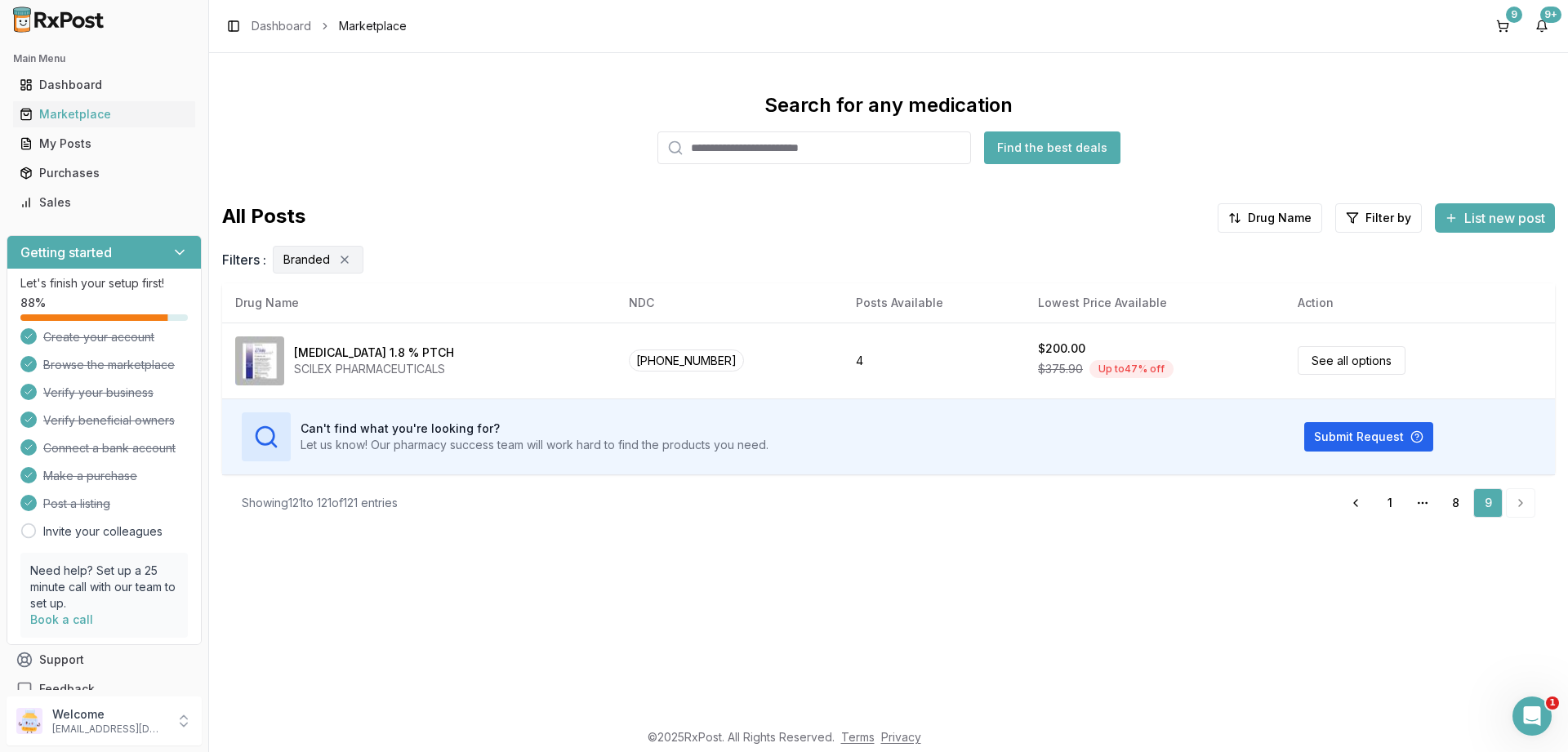
click at [1502, 25] on button "9" at bounding box center [1501, 26] width 26 height 26
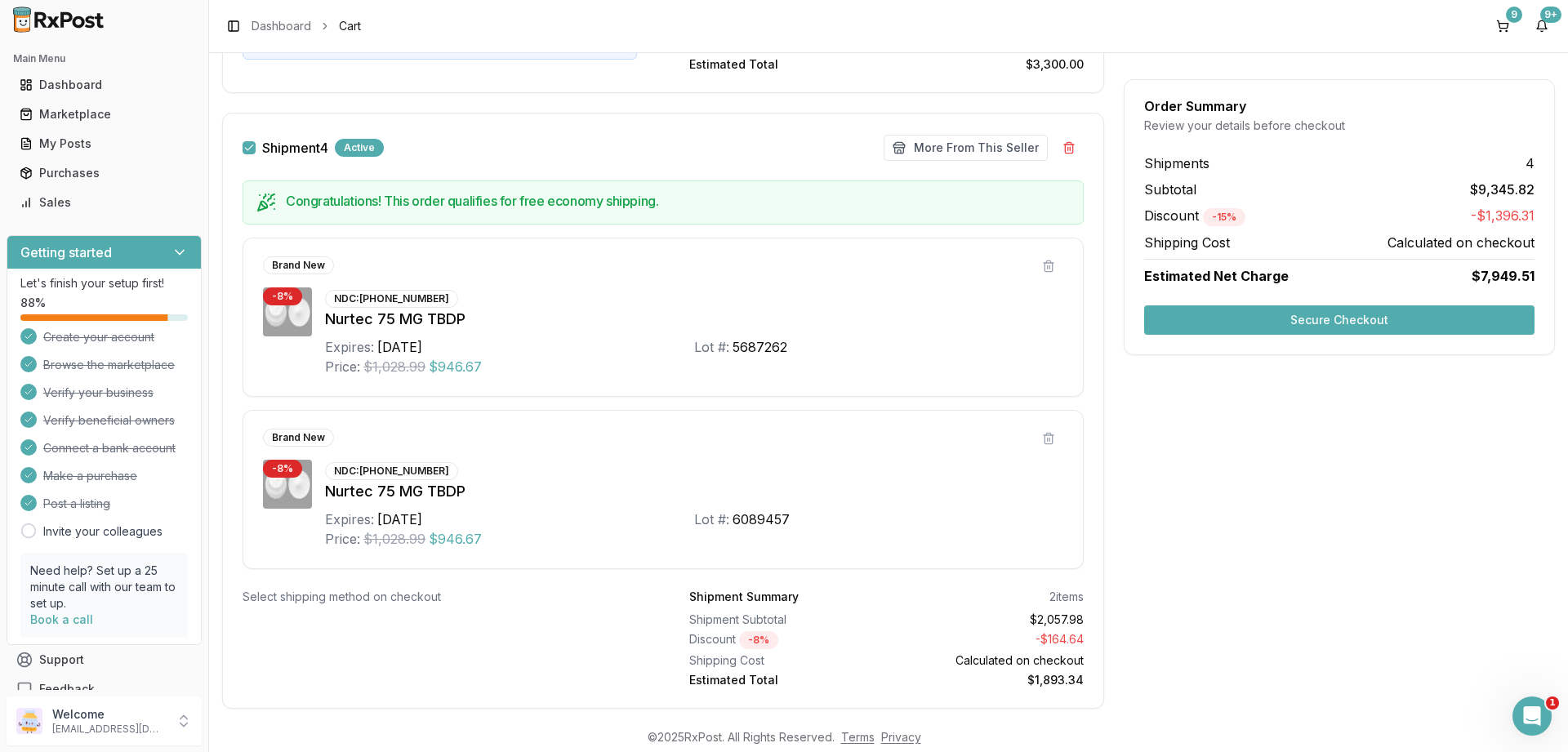
scroll to position [2132, 0]
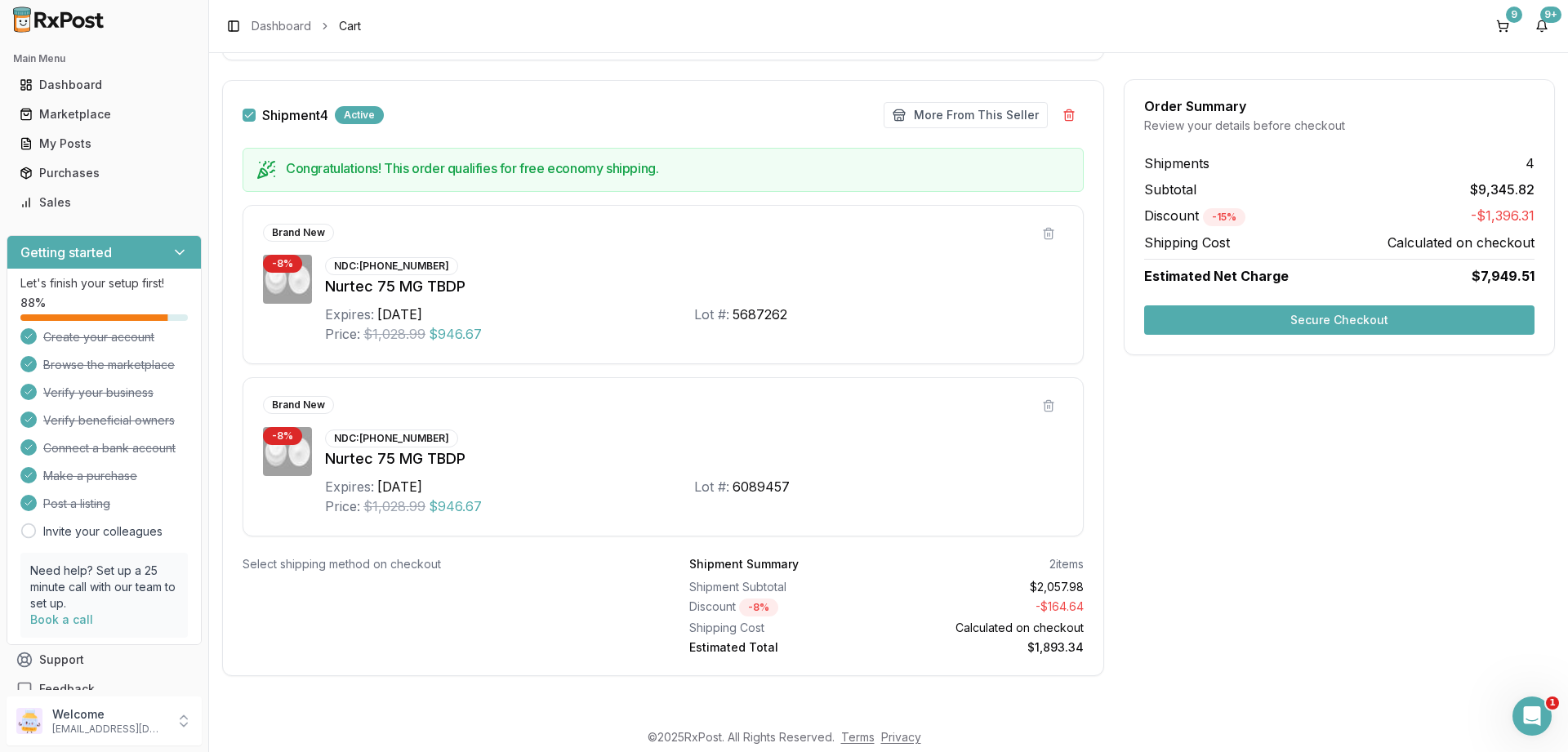
click at [1350, 324] on button "Secure Checkout" at bounding box center [1339, 319] width 390 height 29
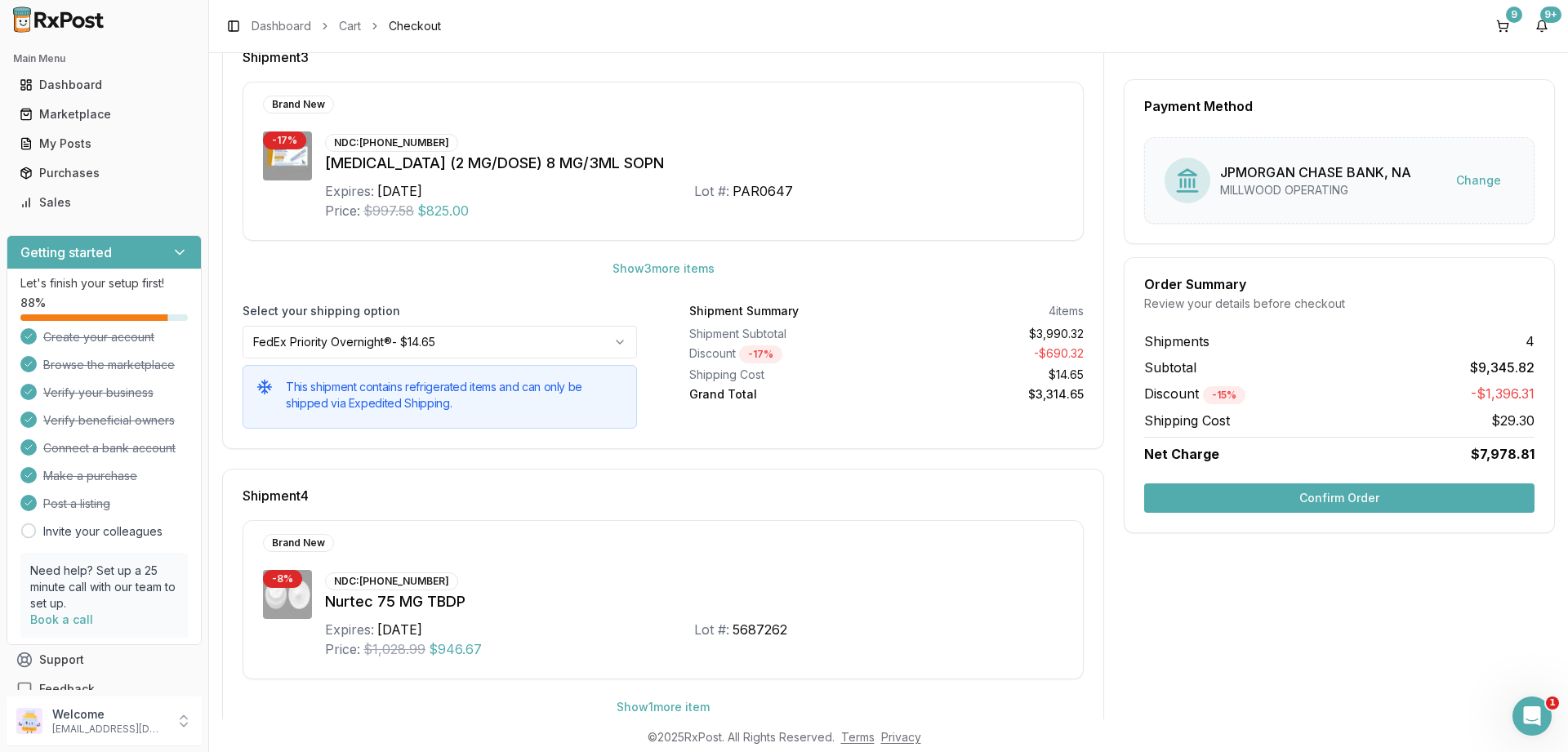
scroll to position [1244, 0]
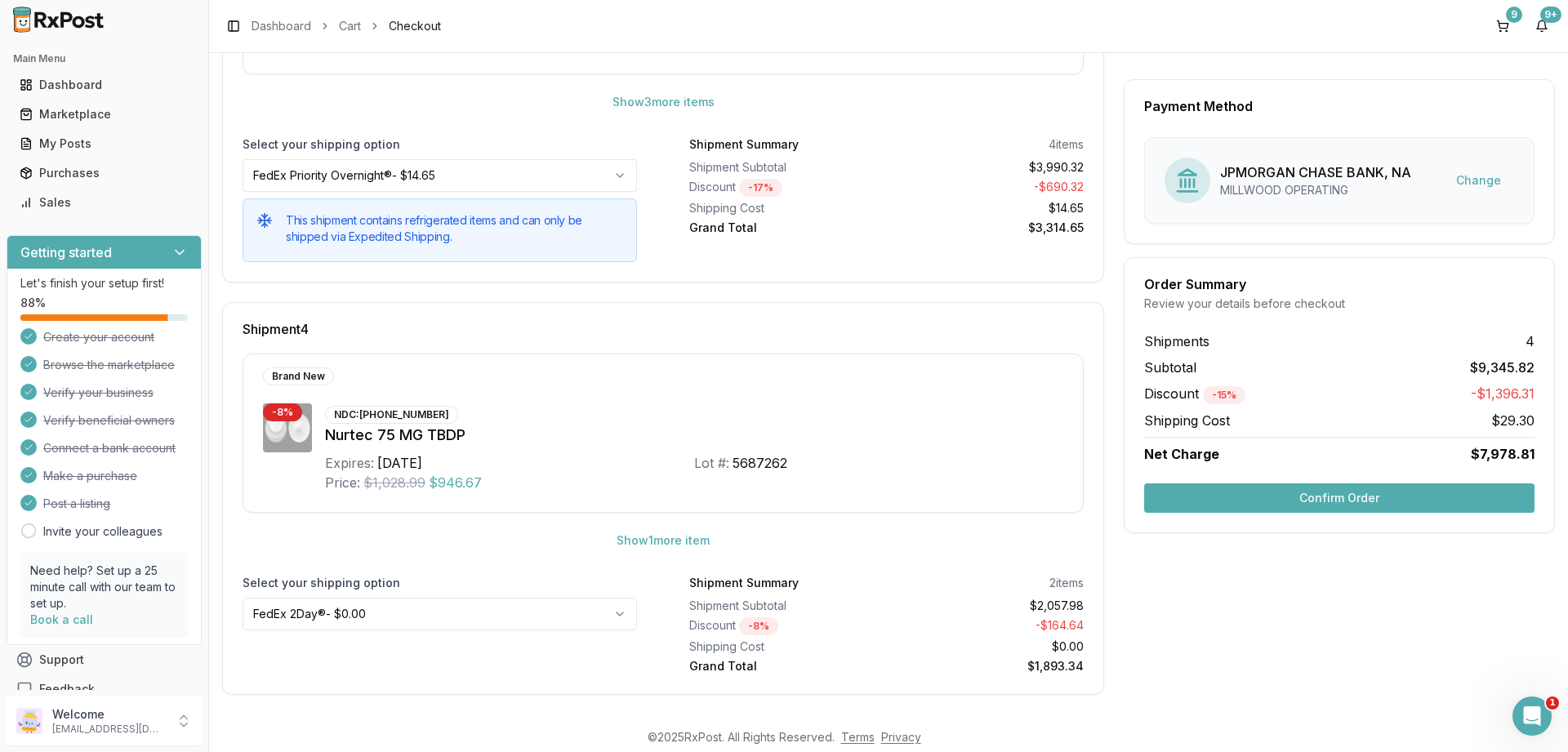
click at [1342, 492] on button "Confirm Order" at bounding box center [1339, 497] width 390 height 29
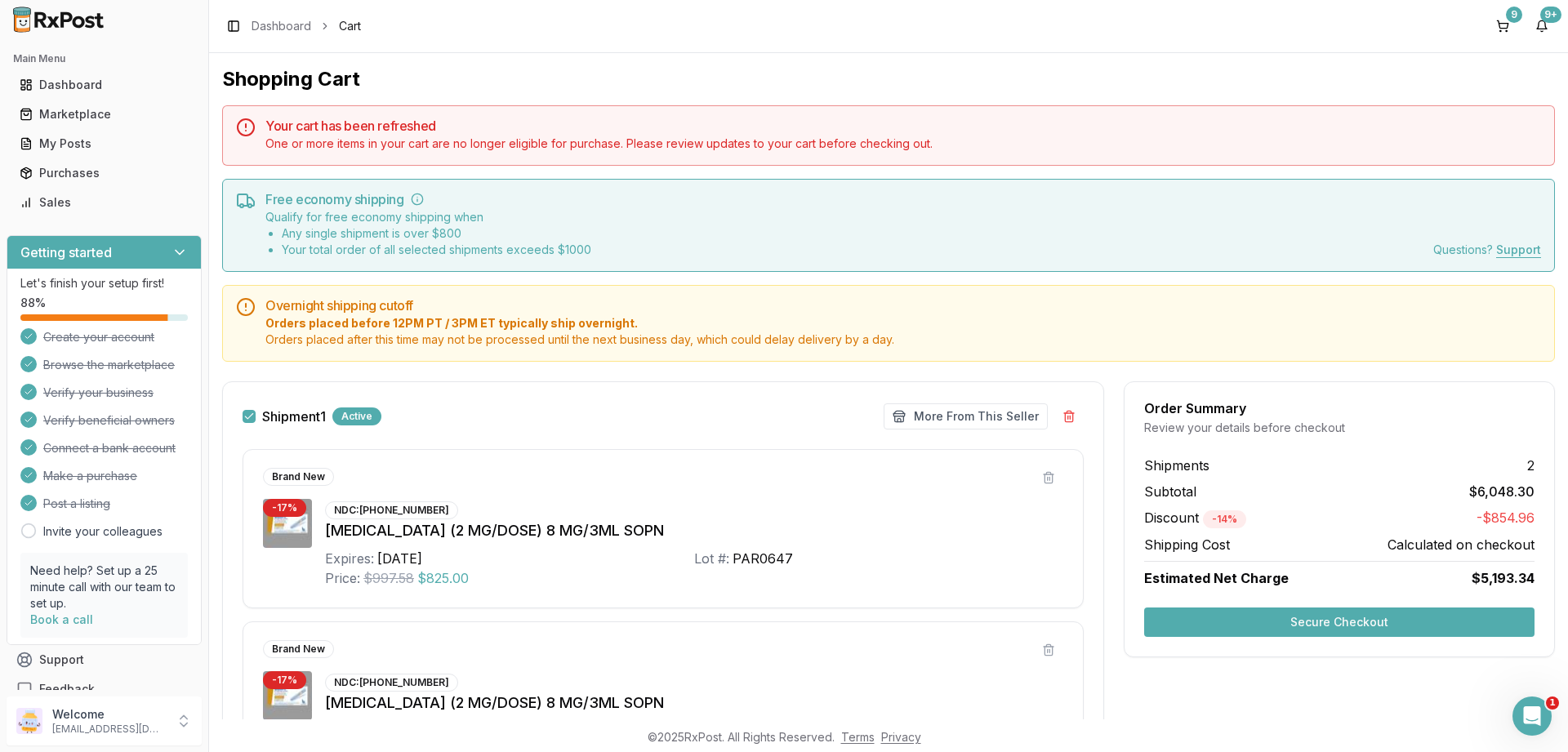
click at [1331, 620] on button "Secure Checkout" at bounding box center [1339, 621] width 390 height 29
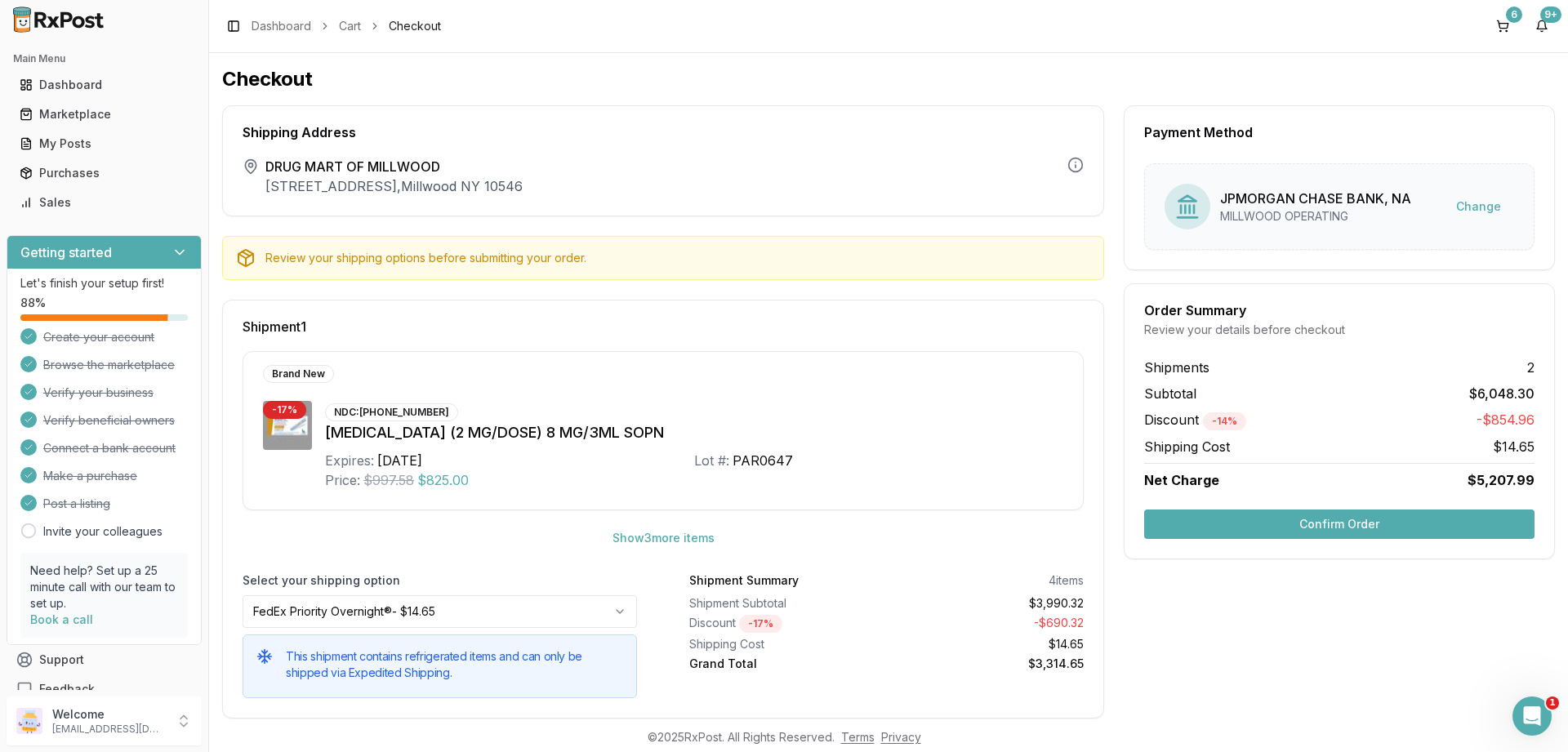
click at [1347, 523] on button "Confirm Order" at bounding box center [1339, 524] width 390 height 29
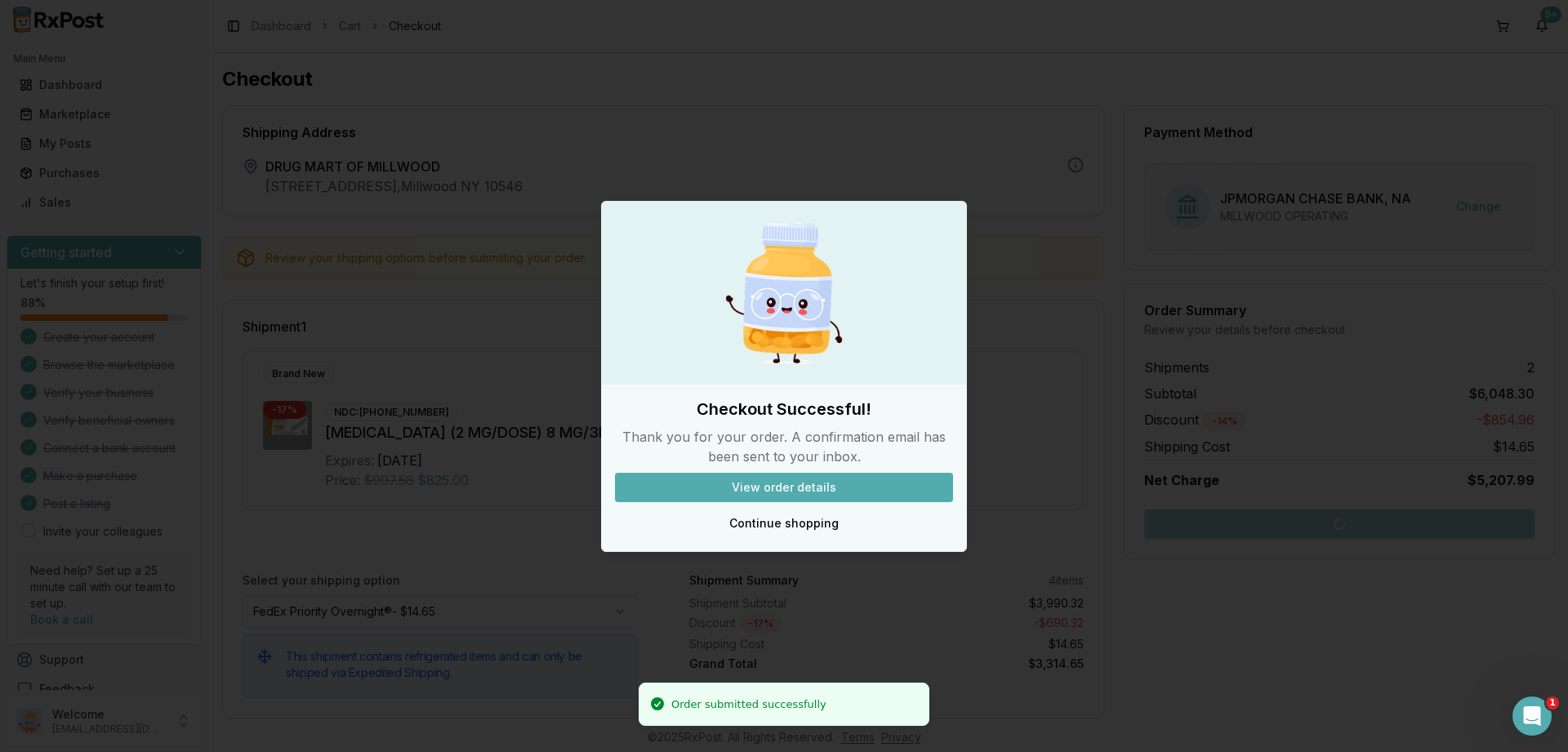
click at [790, 486] on button "View order details" at bounding box center [784, 487] width 338 height 29
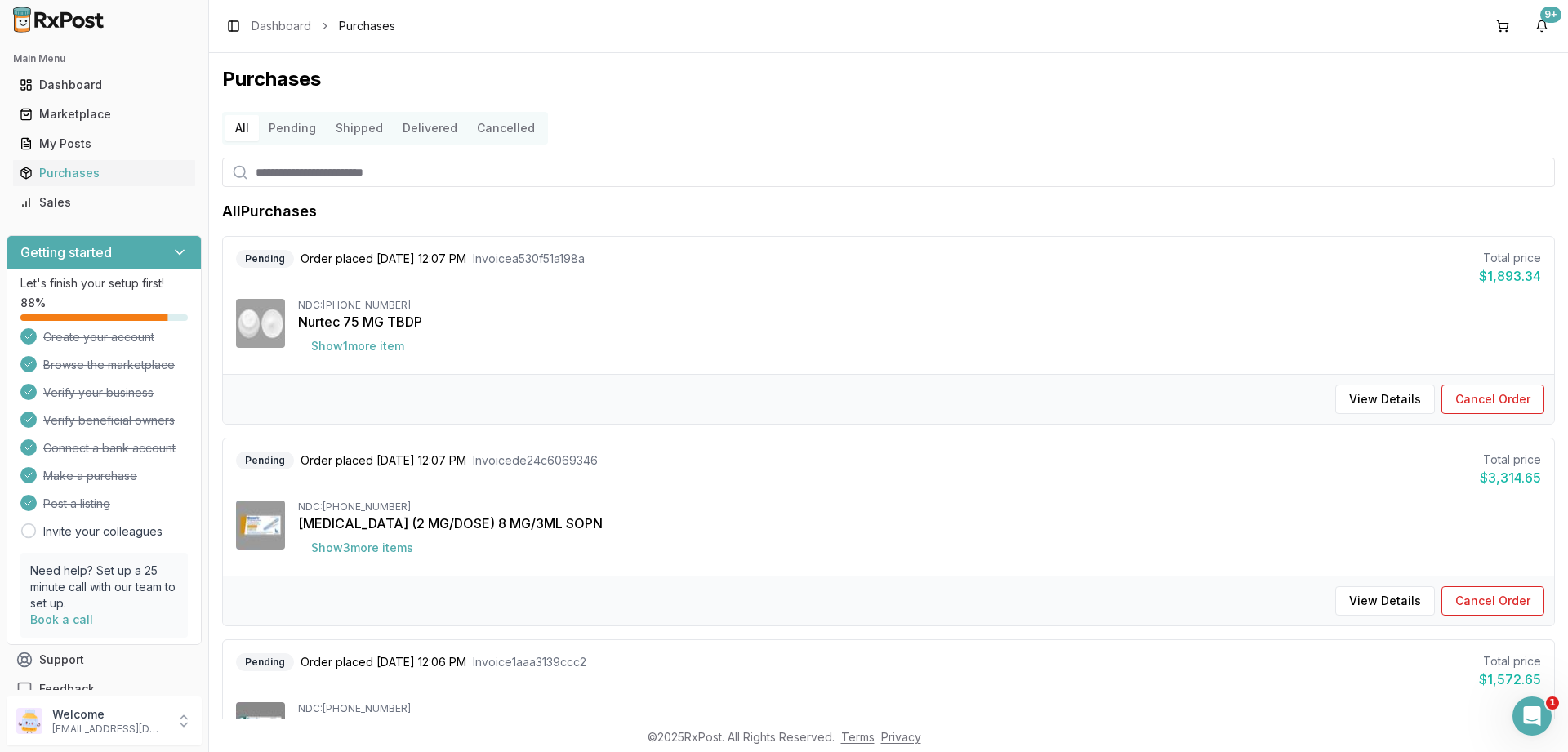
click at [358, 342] on button "Show 1 more item" at bounding box center [358, 346] width 119 height 29
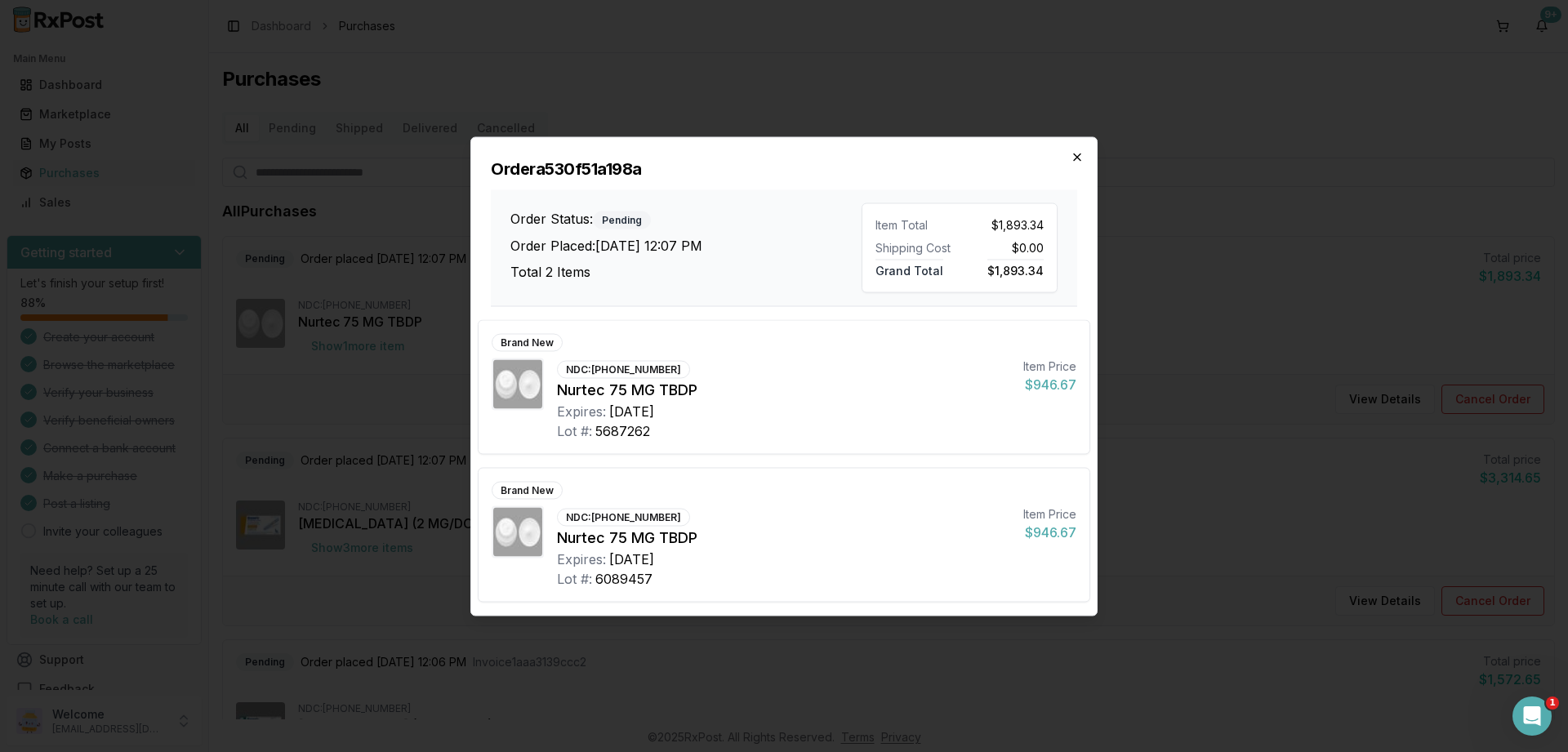
click at [1076, 158] on icon "button" at bounding box center [1076, 156] width 6 height 6
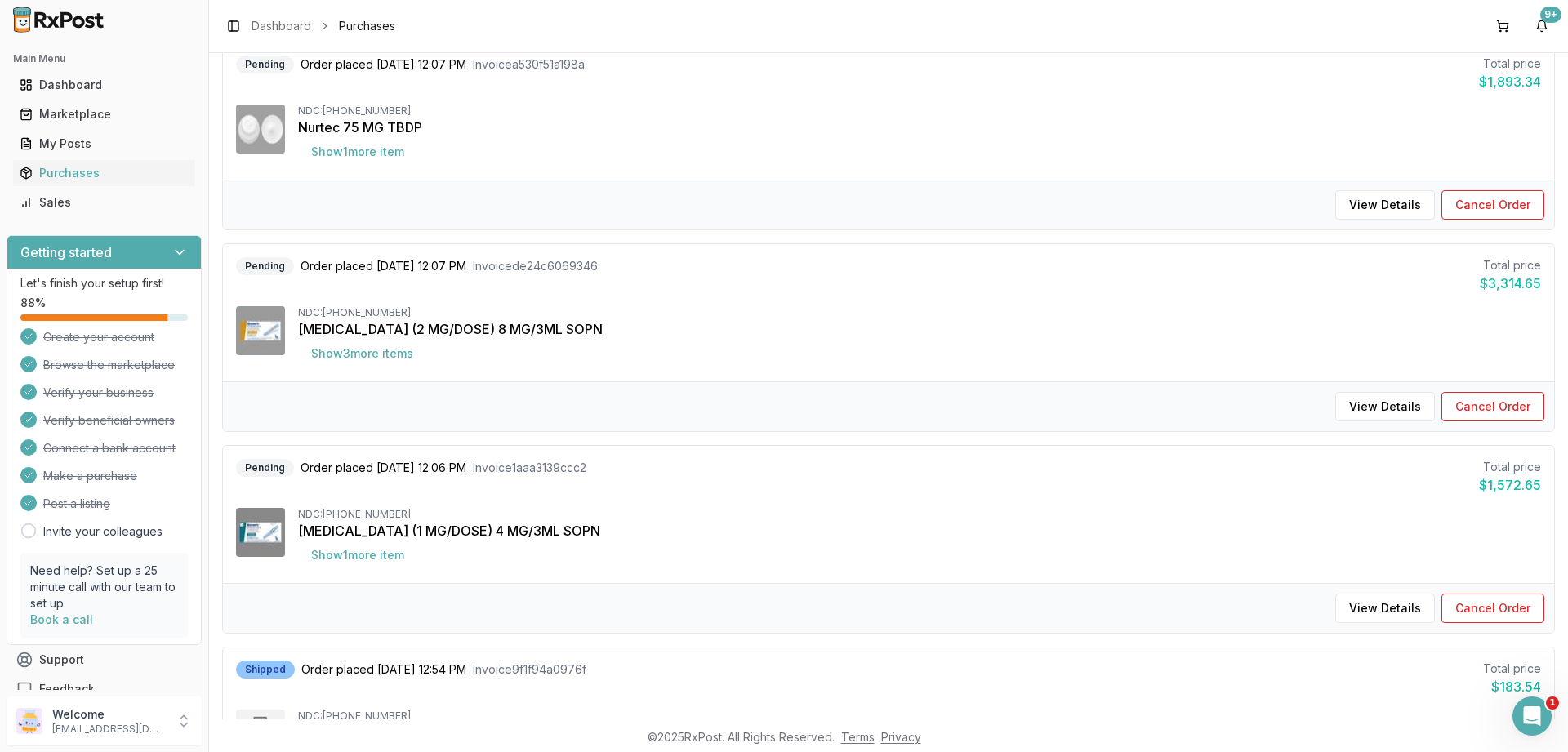
scroll to position [196, 0]
click at [390, 352] on button "Show 3 more item s" at bounding box center [362, 351] width 128 height 29
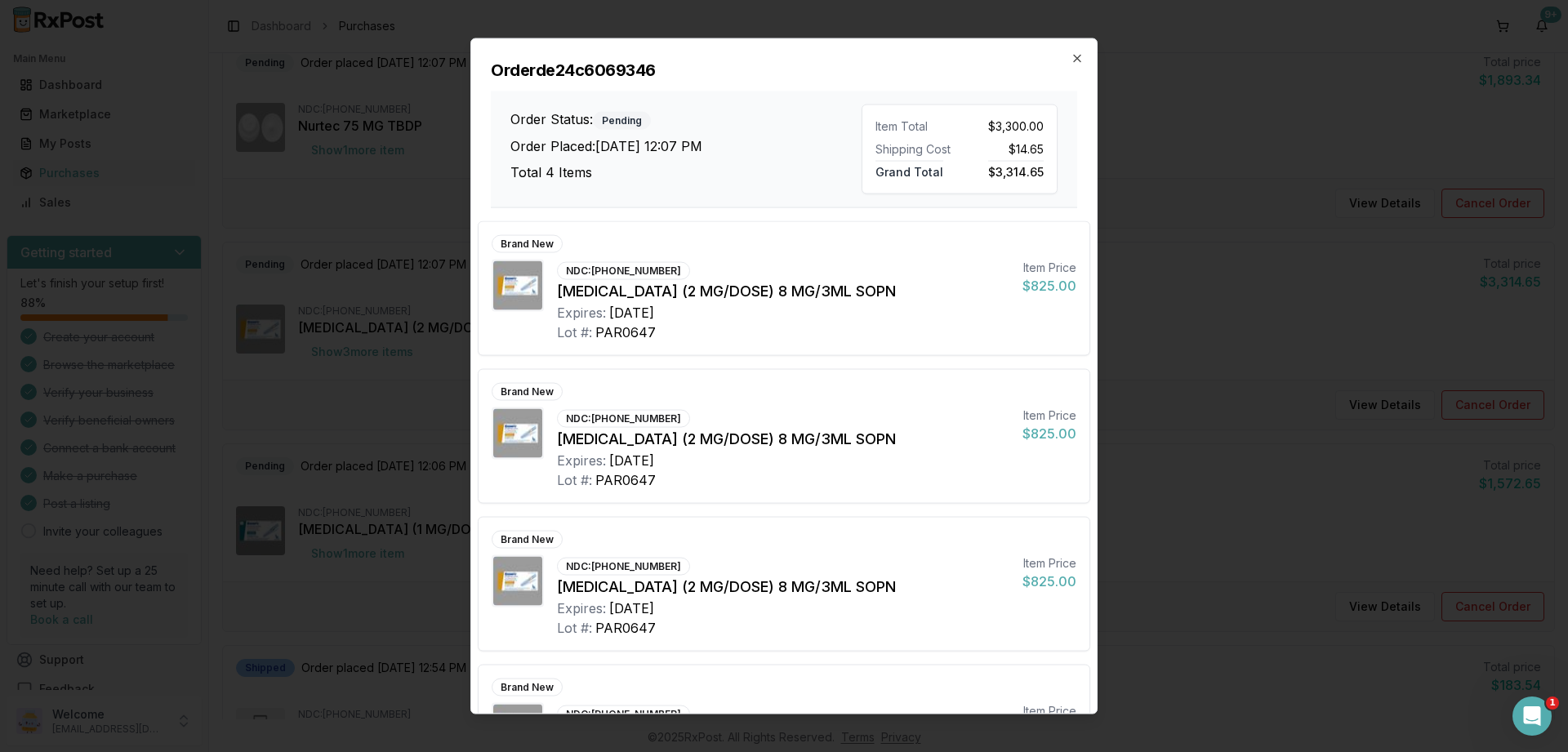
scroll to position [96, 0]
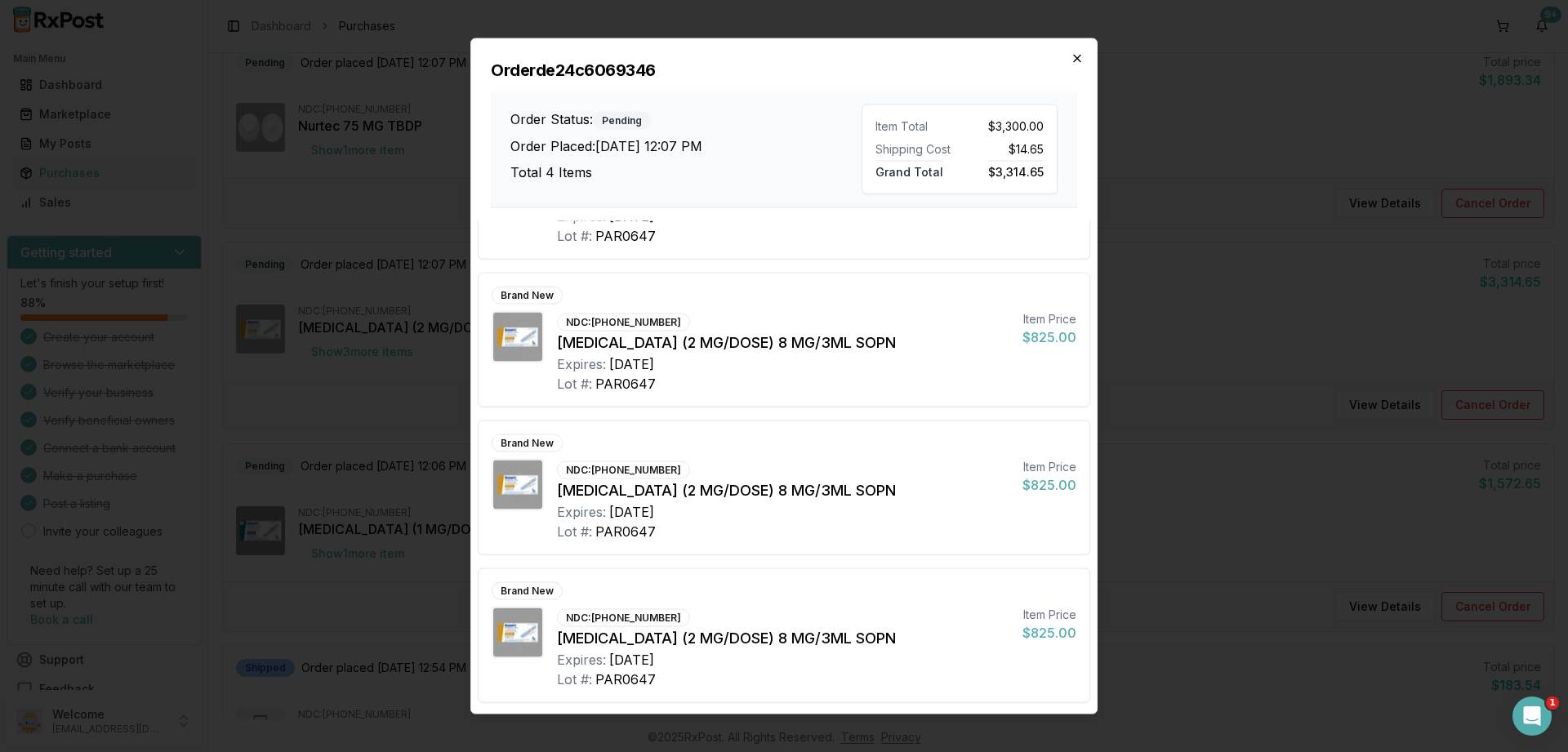
click at [1082, 55] on icon "button" at bounding box center [1077, 58] width 13 height 13
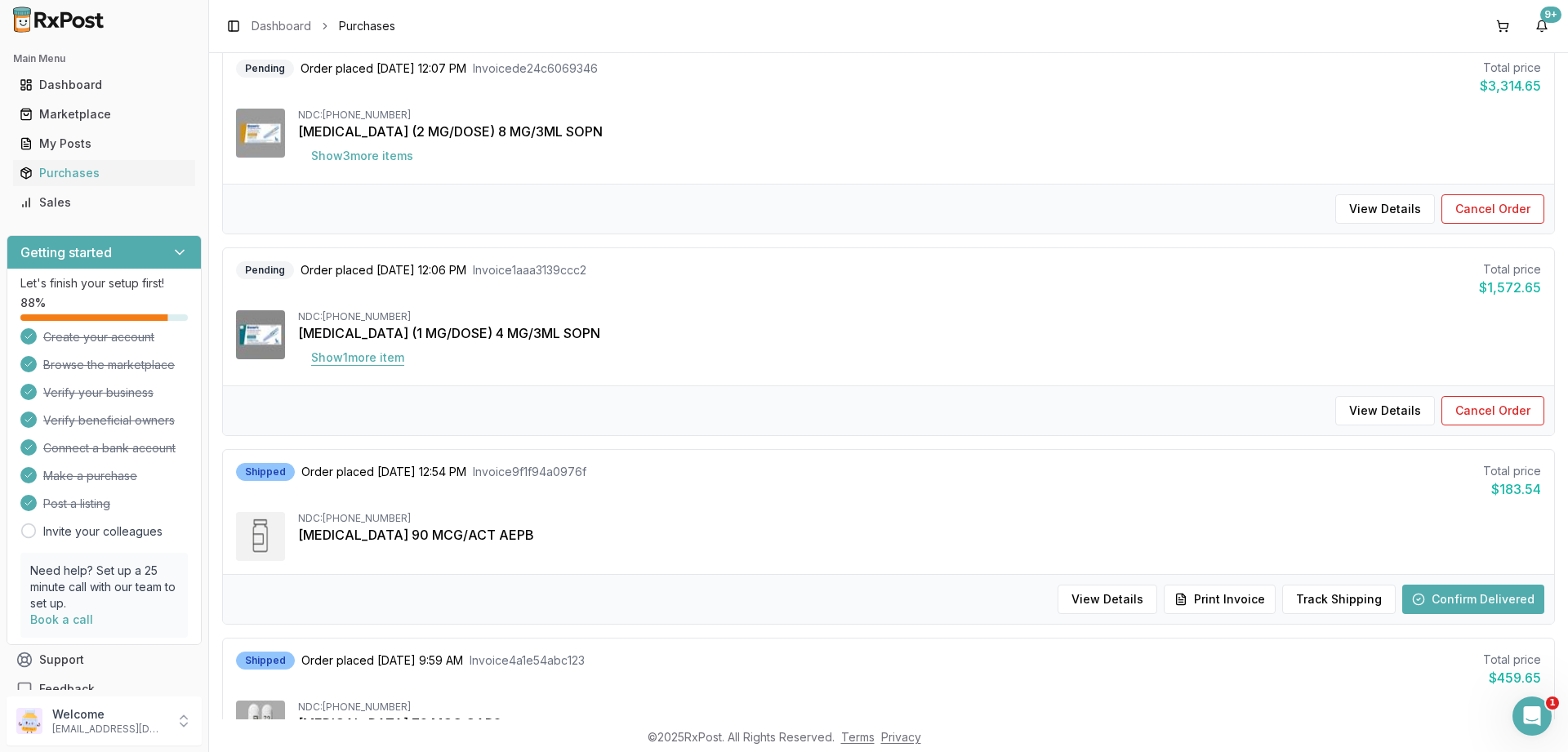
click at [371, 363] on button "Show 1 more item" at bounding box center [358, 357] width 119 height 29
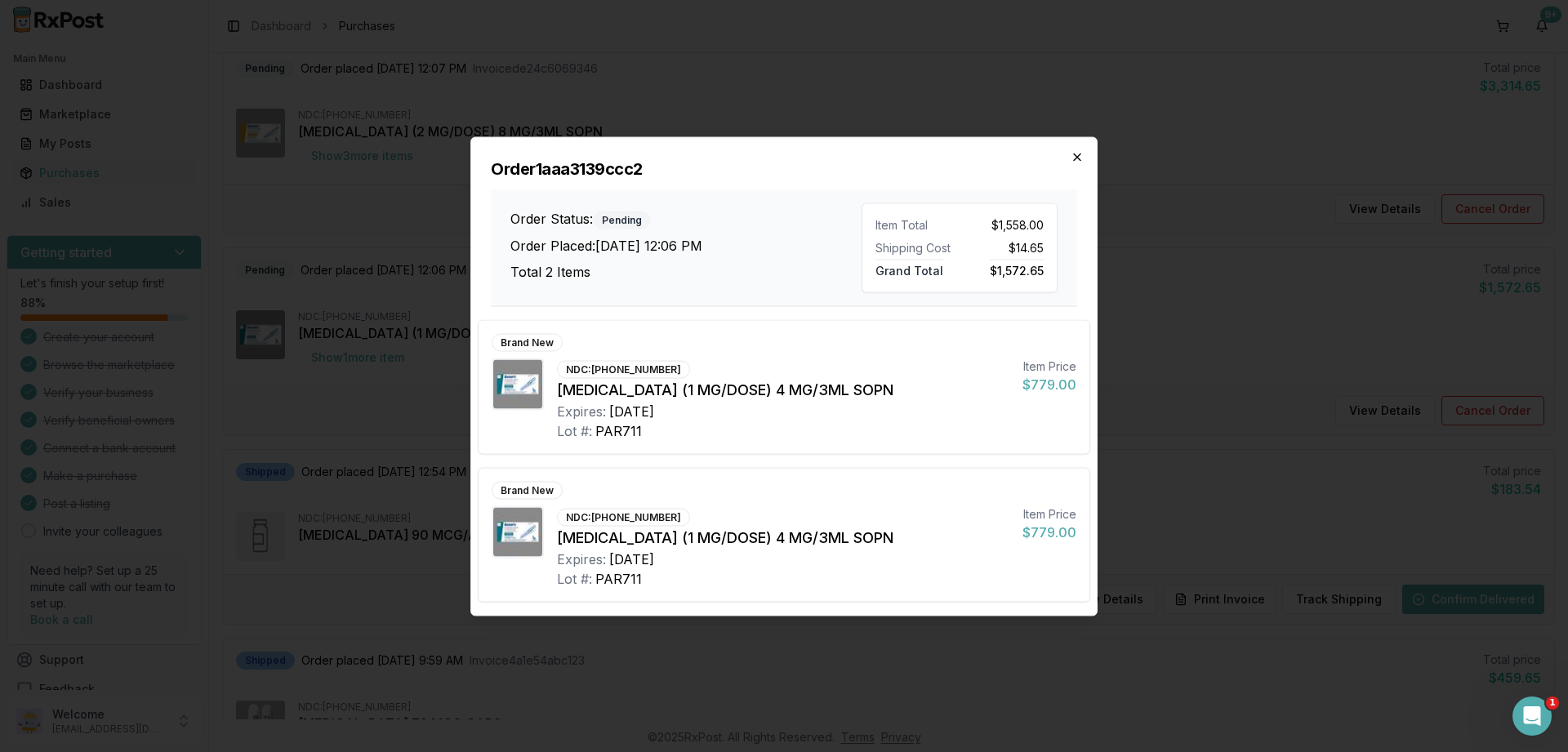
click at [1080, 160] on icon "button" at bounding box center [1076, 156] width 6 height 6
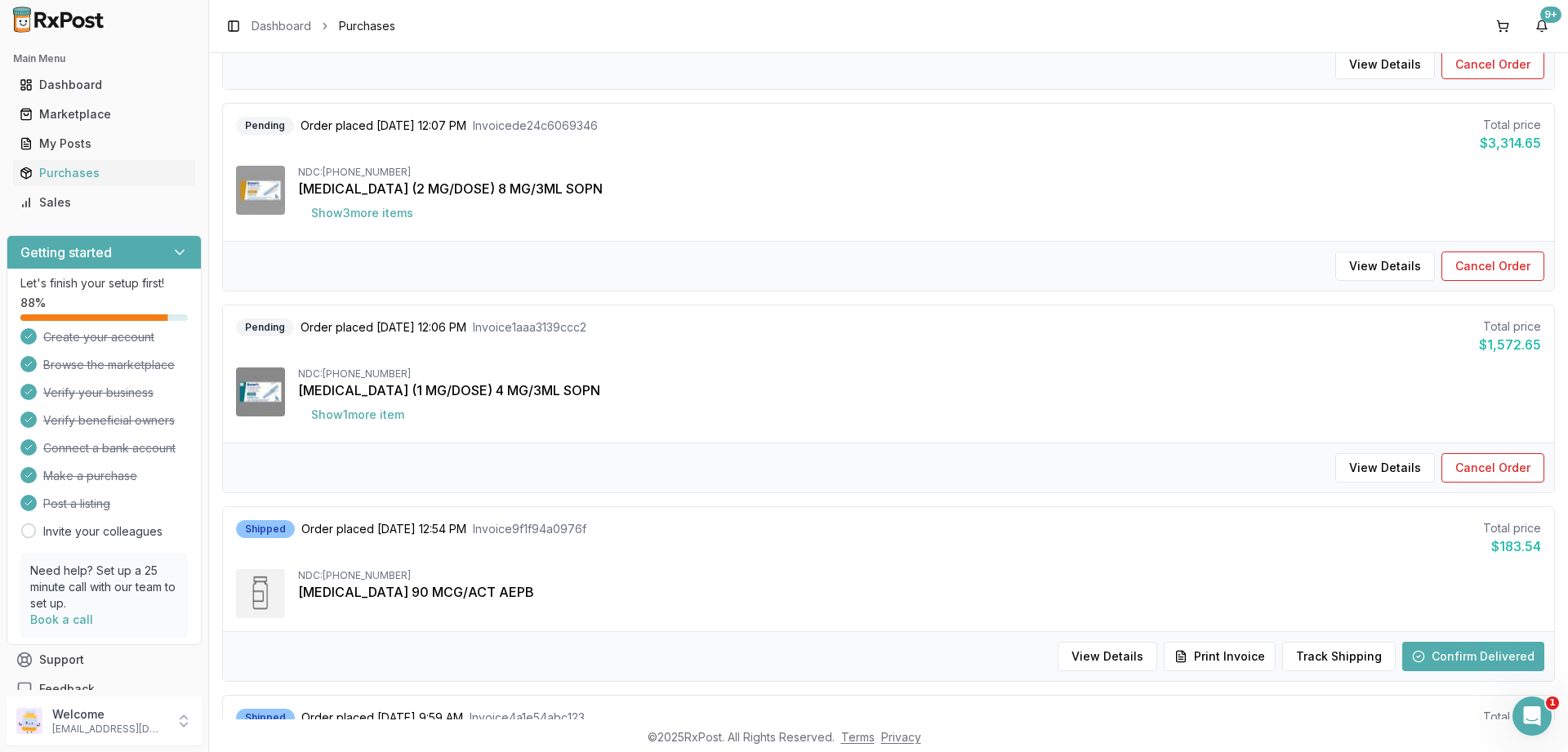
scroll to position [0, 0]
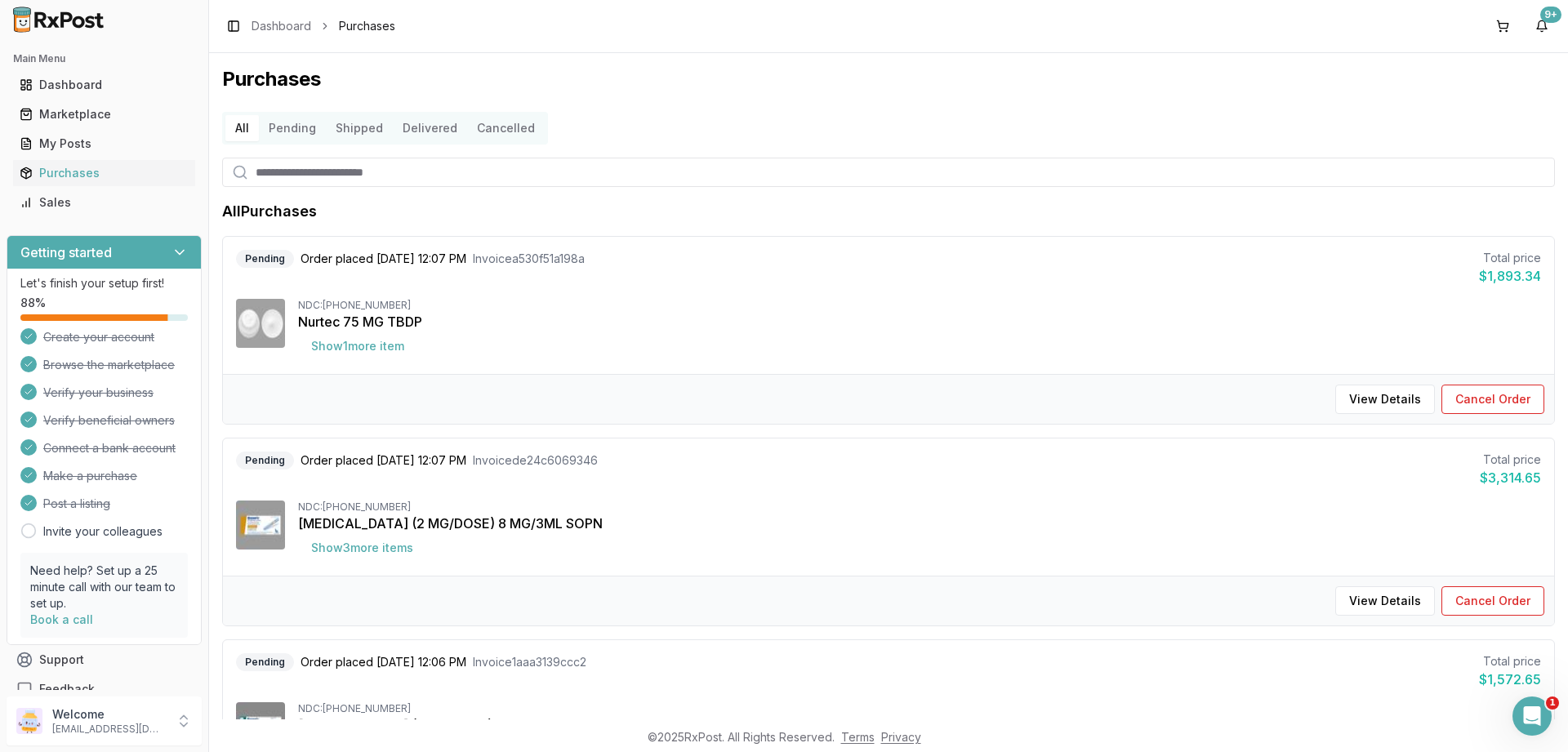
click at [522, 126] on button "Cancelled" at bounding box center [505, 127] width 77 height 26
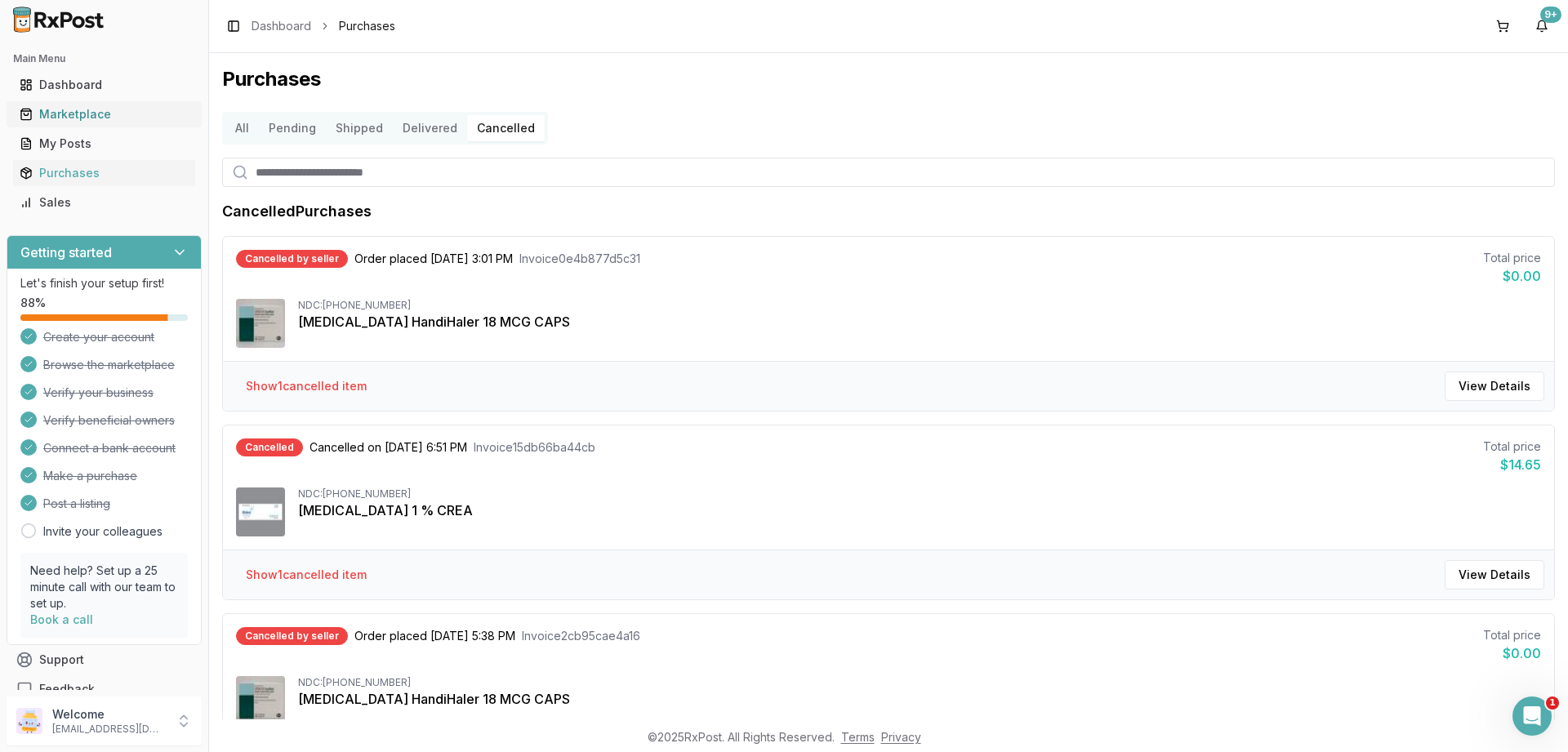
click at [56, 115] on div "Marketplace" at bounding box center [104, 114] width 169 height 16
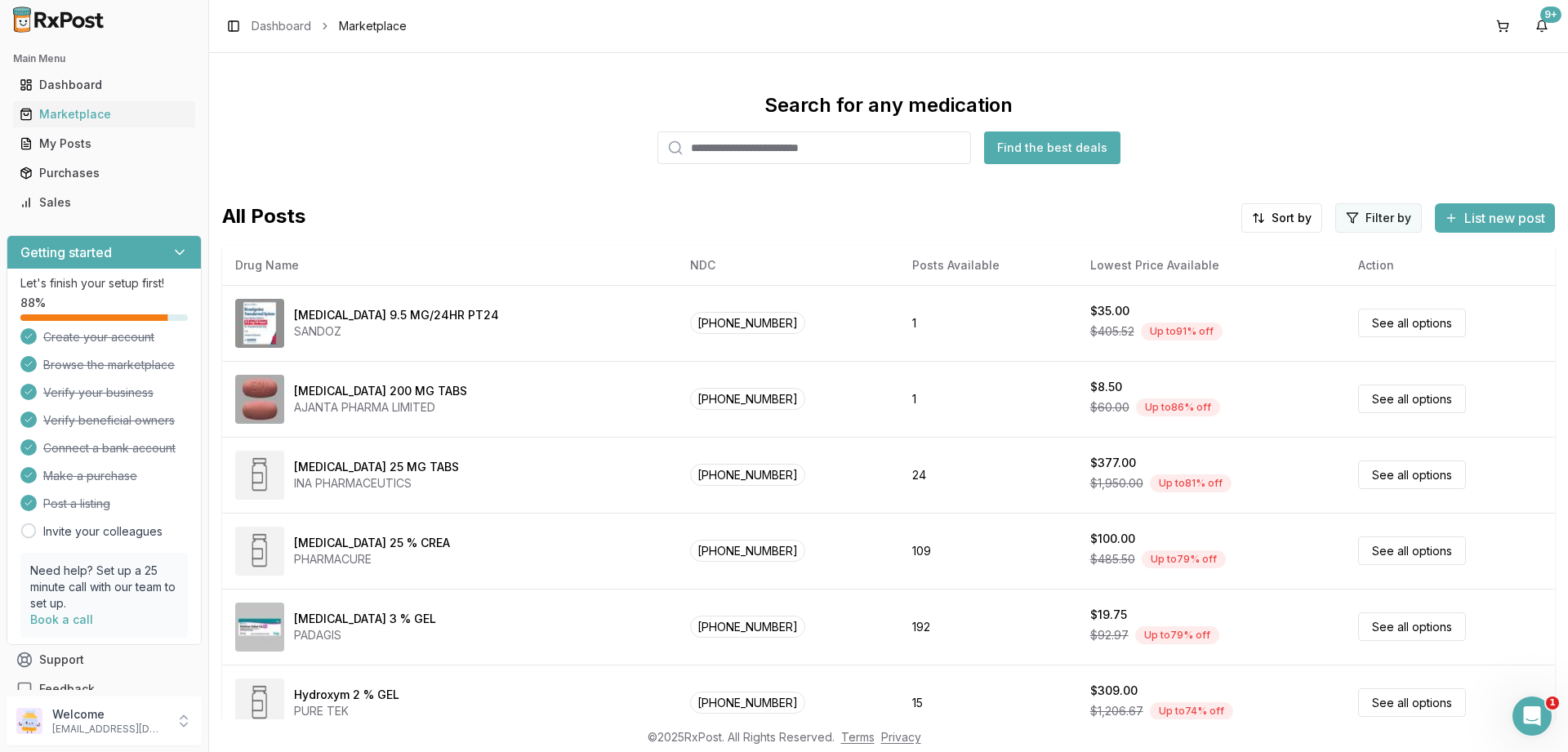
click at [1359, 218] on html "Main Menu Dashboard Marketplace My Posts Purchases Sales Getting started Let's …" at bounding box center [784, 376] width 1568 height 752
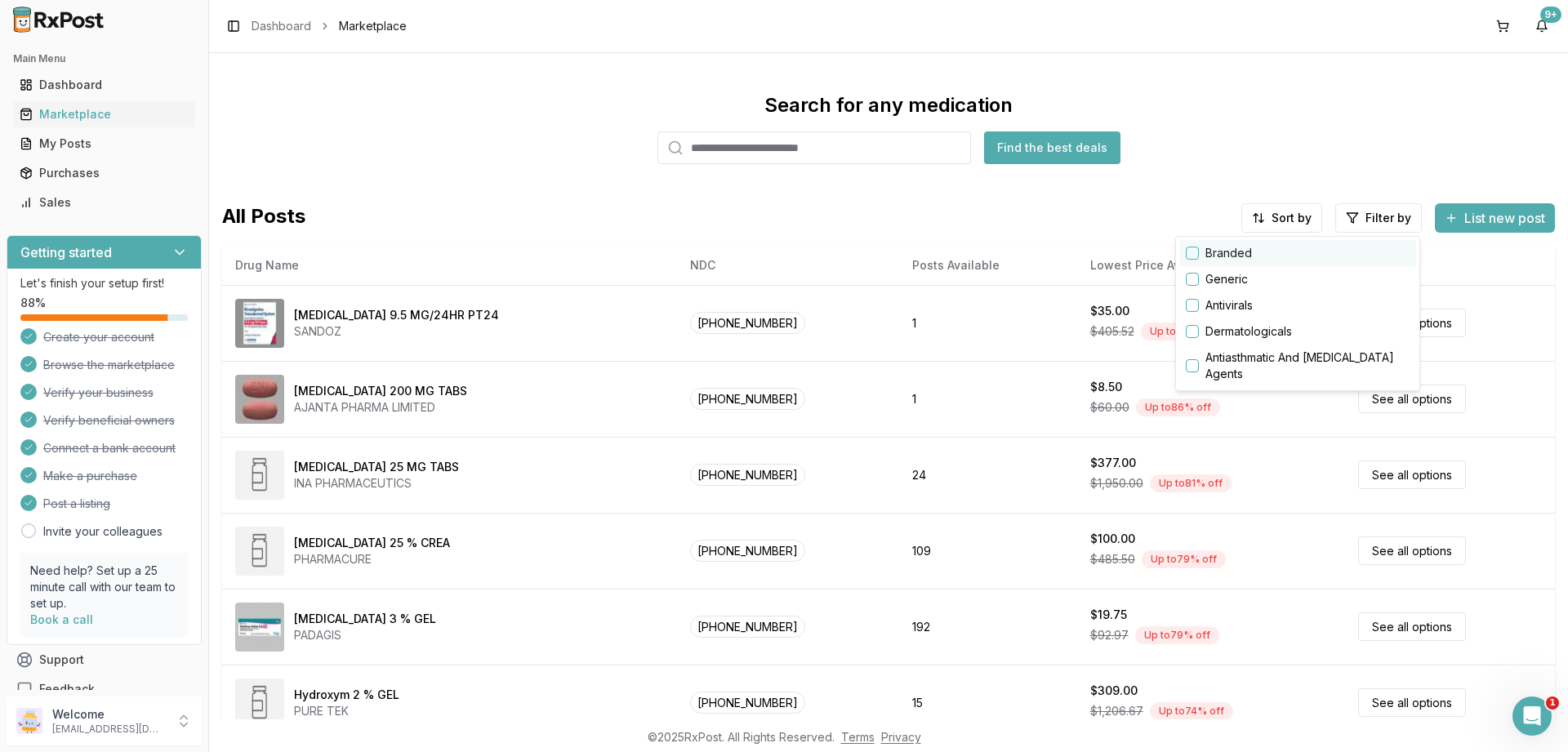
click at [1200, 257] on div "Branded" at bounding box center [1298, 252] width 237 height 26
click at [1195, 252] on button "button" at bounding box center [1192, 252] width 13 height 13
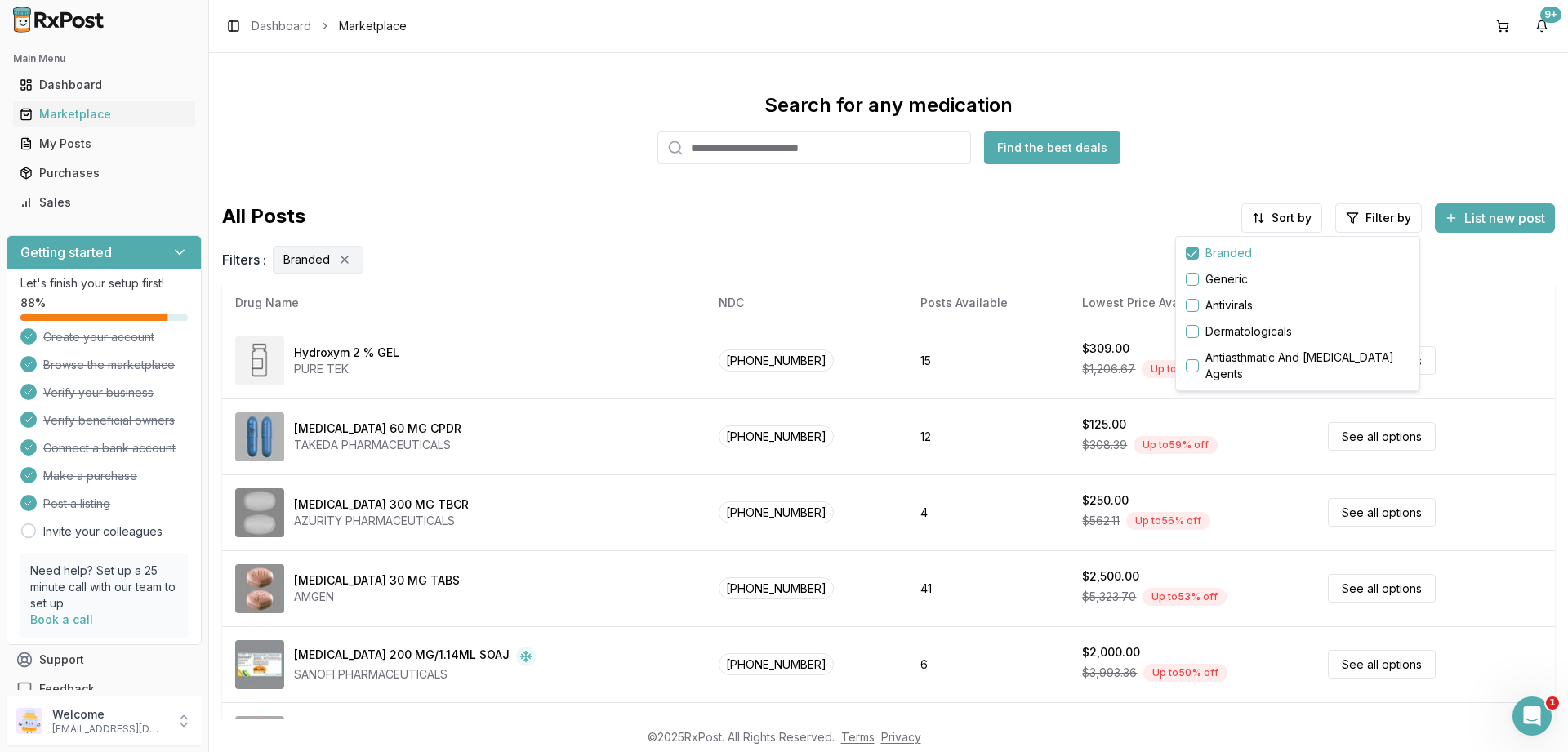
click at [1278, 217] on html "Main Menu Dashboard Marketplace My Posts Purchases Sales Getting started Let's …" at bounding box center [784, 376] width 1568 height 752
click at [1224, 302] on div "Price: High to Low" at bounding box center [1240, 305] width 155 height 26
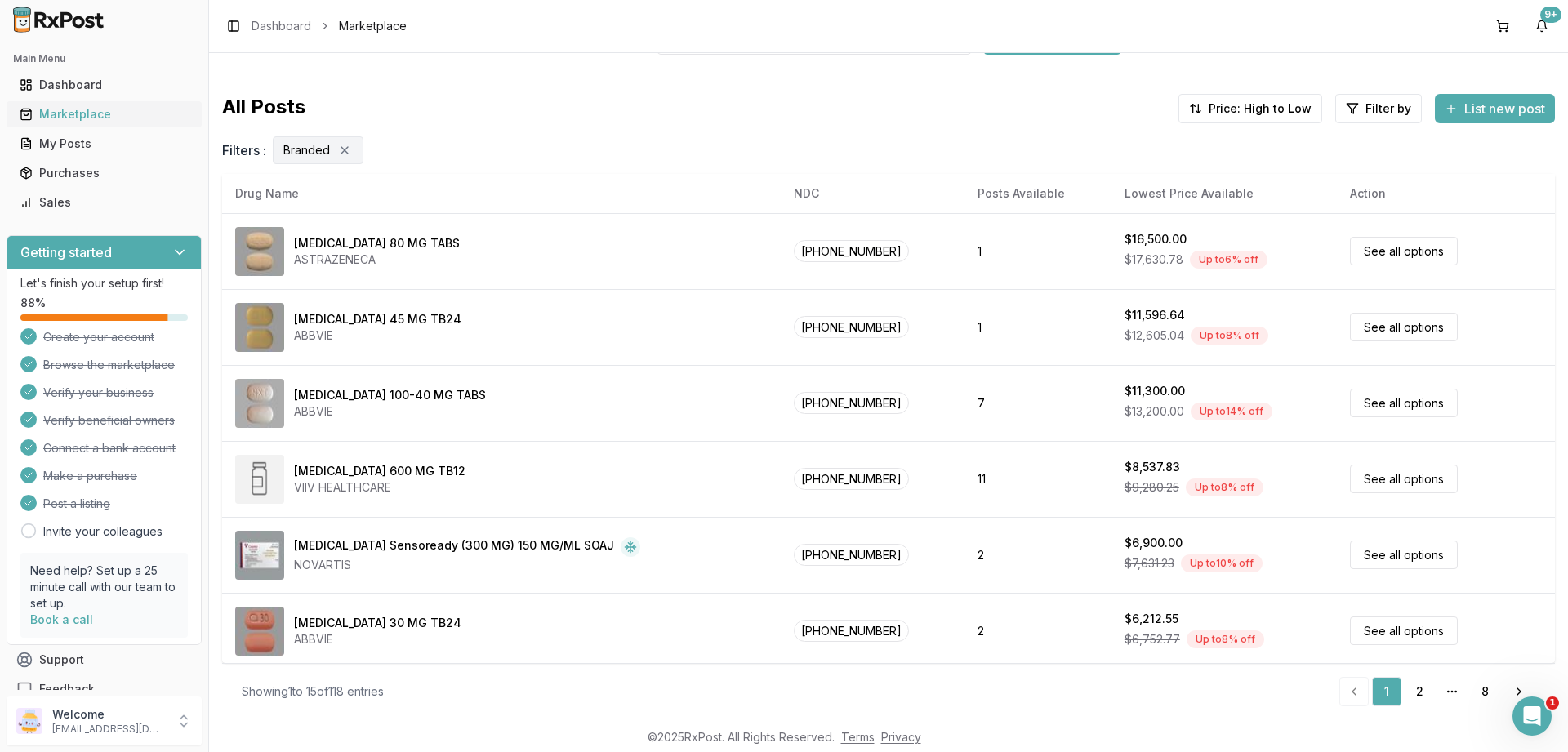
click at [90, 116] on div "Marketplace" at bounding box center [104, 114] width 169 height 16
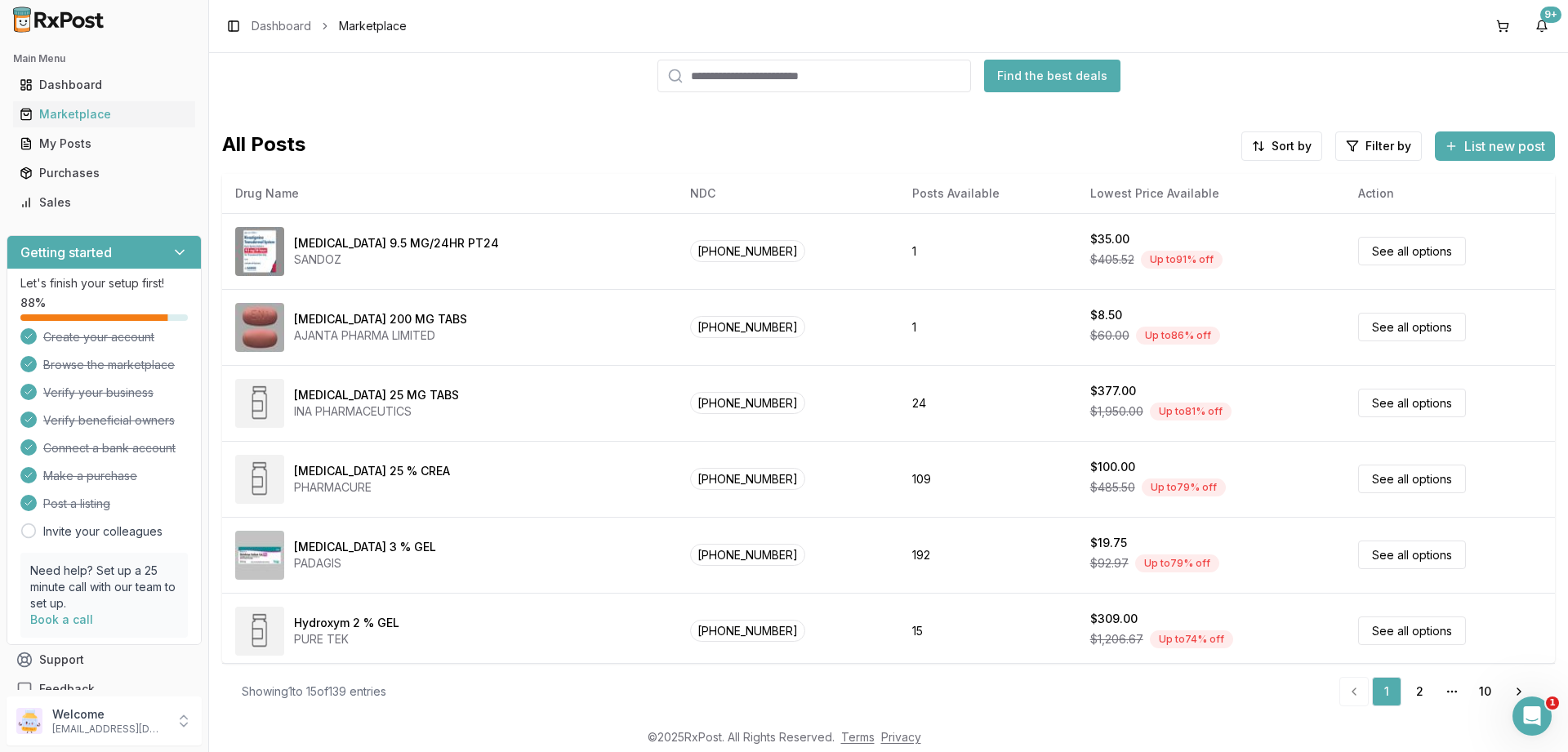
scroll to position [72, 0]
